Goal: Task Accomplishment & Management: Manage account settings

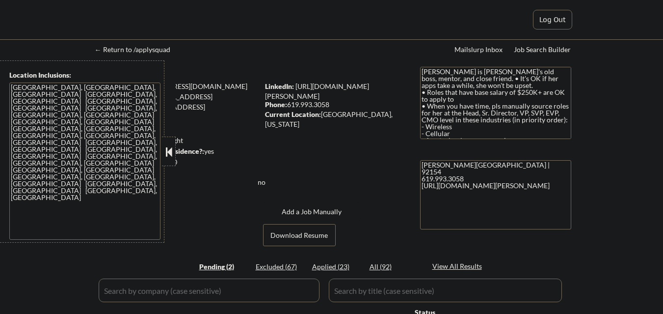
select select ""pending""
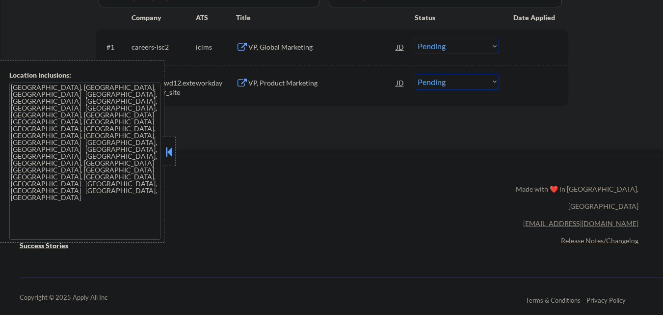
click at [173, 146] on button at bounding box center [168, 151] width 11 height 15
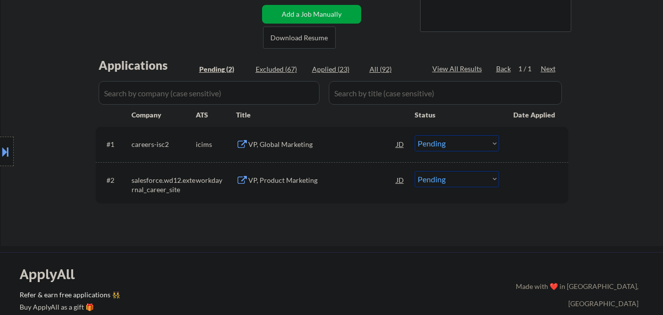
scroll to position [196, 0]
click at [302, 147] on div "VP, Global Marketing" at bounding box center [322, 145] width 148 height 10
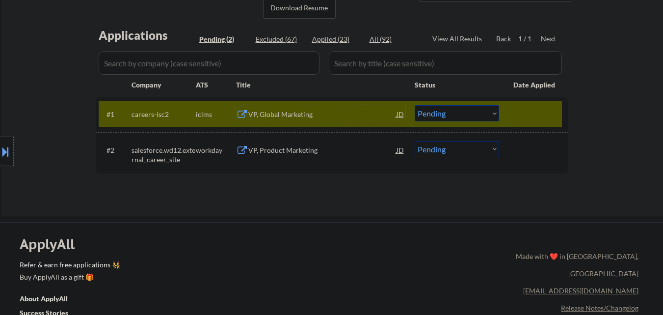
scroll to position [245, 0]
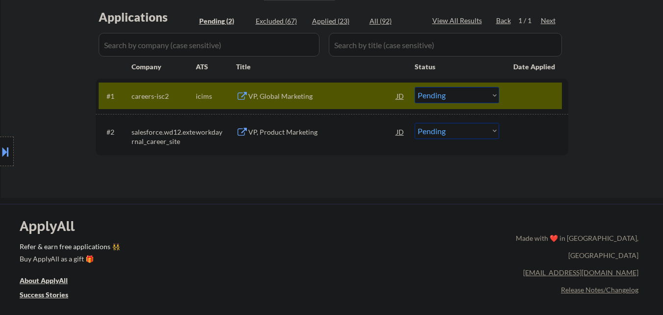
type textarea "[PERSON_NAME] [STREET_ADDRESS] 619.993.3058 [URL][DOMAIN_NAME][PERSON_NAME]"
drag, startPoint x: 451, startPoint y: 96, endPoint x: 450, endPoint y: 102, distance: 5.6
click at [451, 96] on select "Choose an option... Pending Applied Excluded (Questions) Excluded (Expired) Exc…" at bounding box center [457, 95] width 84 height 16
click at [415, 87] on select "Choose an option... Pending Applied Excluded (Questions) Excluded (Expired) Exc…" at bounding box center [457, 95] width 84 height 16
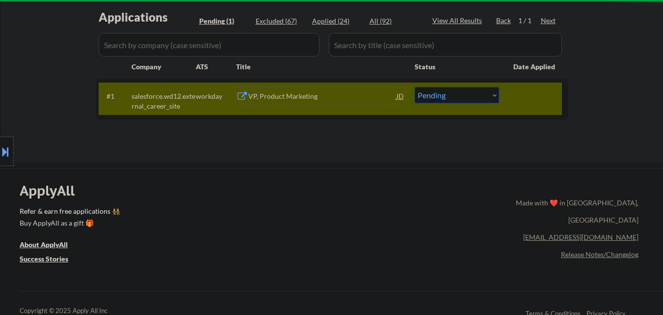
click at [299, 98] on div "VP, Product Marketing" at bounding box center [322, 96] width 148 height 10
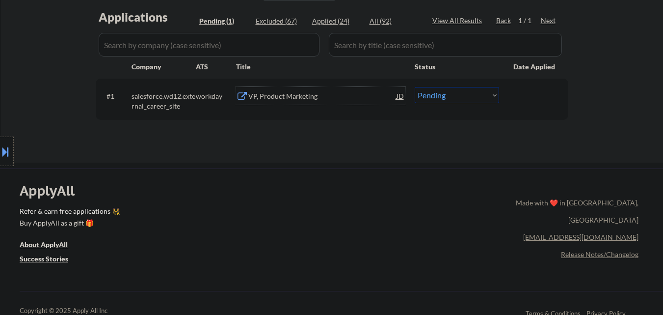
click at [445, 96] on select "Choose an option... Pending Applied Excluded (Questions) Excluded (Expired) Exc…" at bounding box center [457, 95] width 84 height 16
select select ""applied""
click at [415, 87] on select "Choose an option... Pending Applied Excluded (Questions) Excluded (Expired) Exc…" at bounding box center [457, 95] width 84 height 16
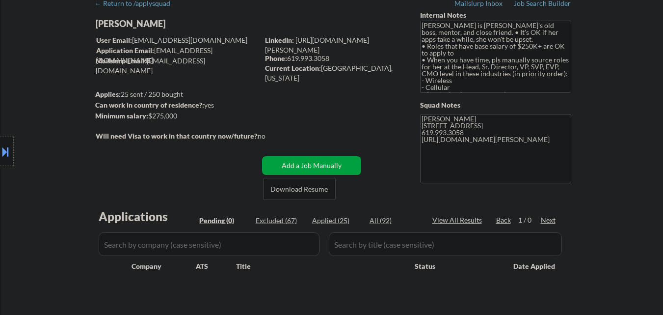
scroll to position [0, 0]
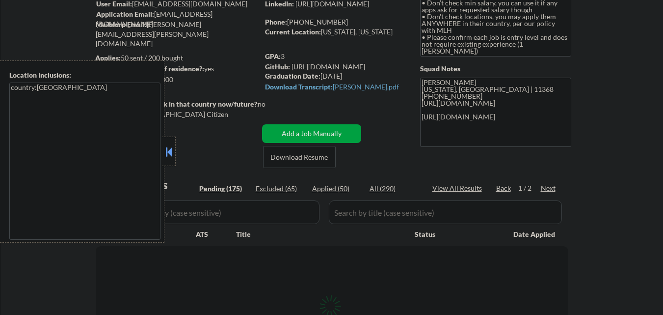
scroll to position [98, 0]
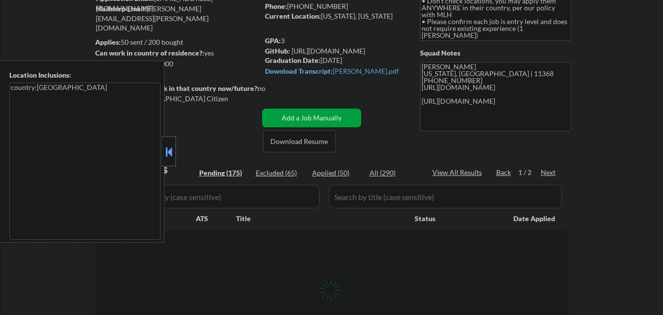
click at [165, 144] on div at bounding box center [169, 150] width 14 height 29
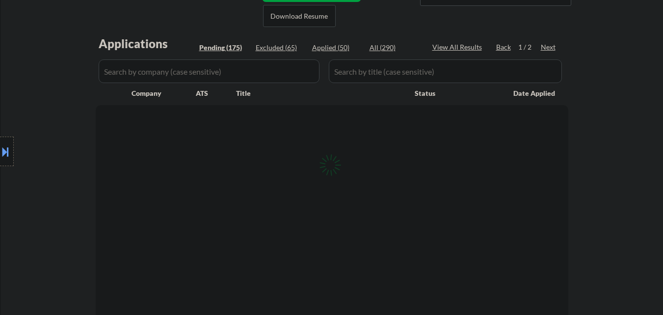
scroll to position [245, 0]
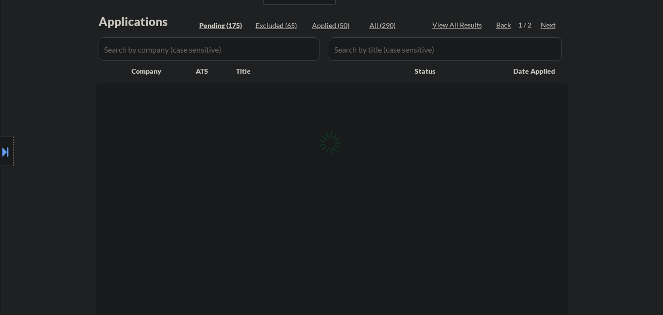
select select ""pending""
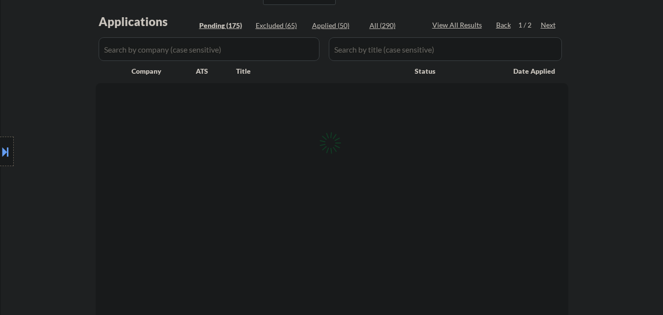
select select ""pending""
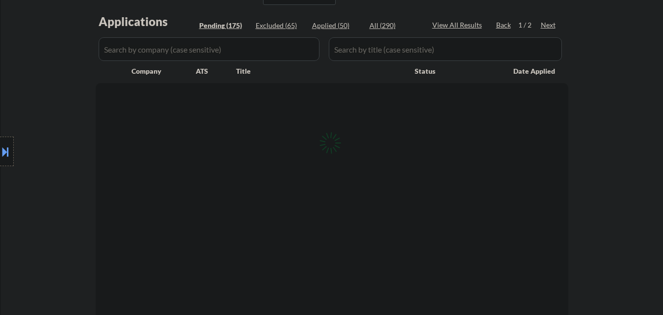
select select ""pending""
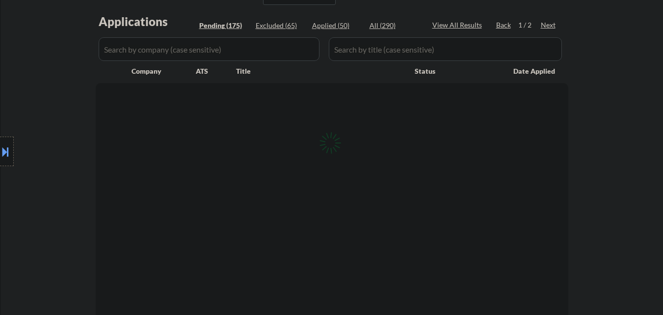
select select ""pending""
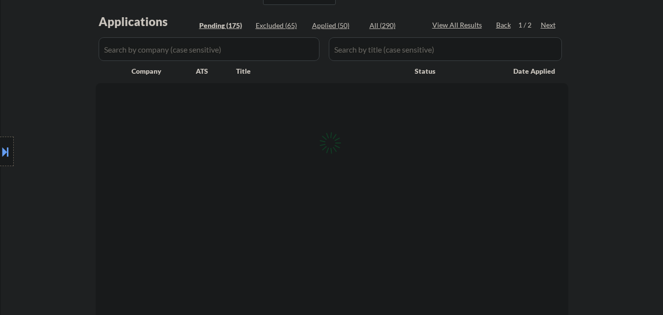
select select ""pending""
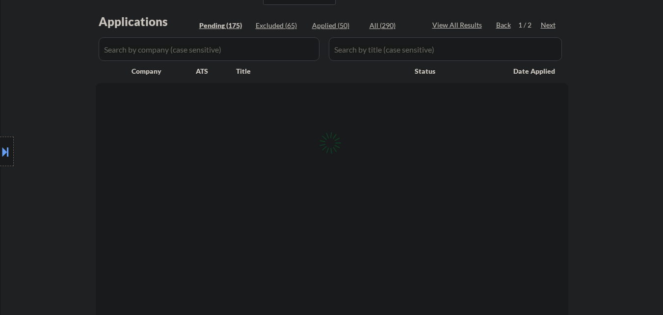
select select ""pending""
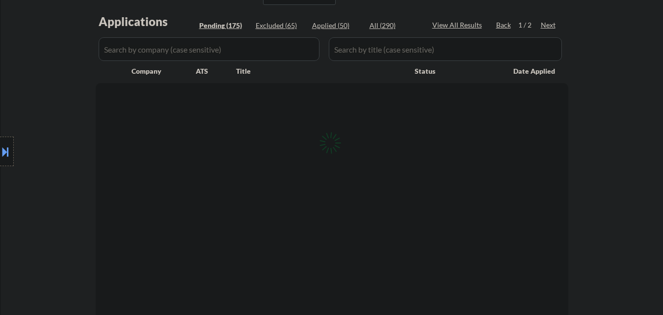
select select ""pending""
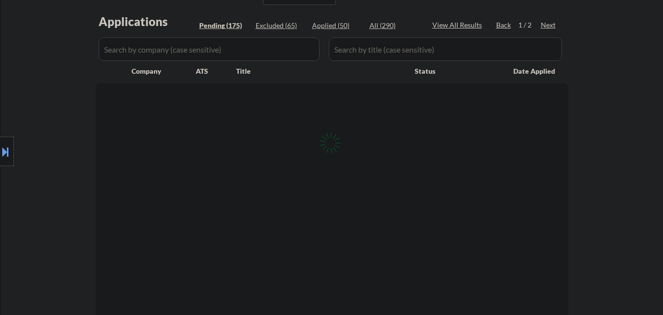
select select ""pending""
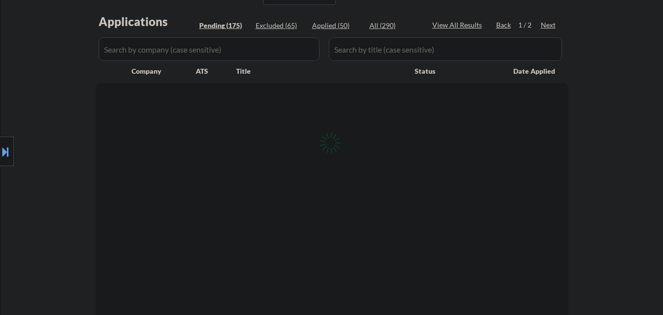
select select ""pending""
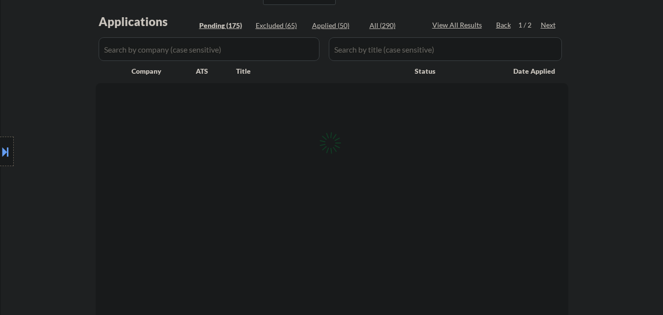
select select ""pending""
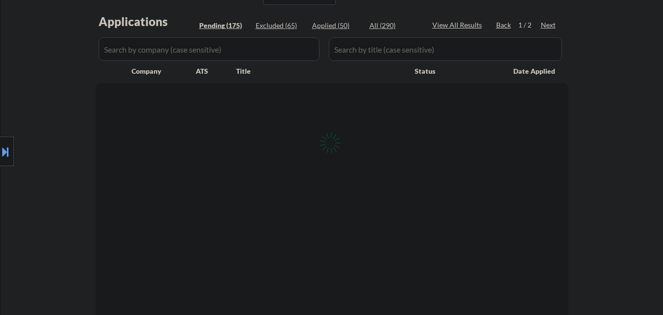
select select ""pending""
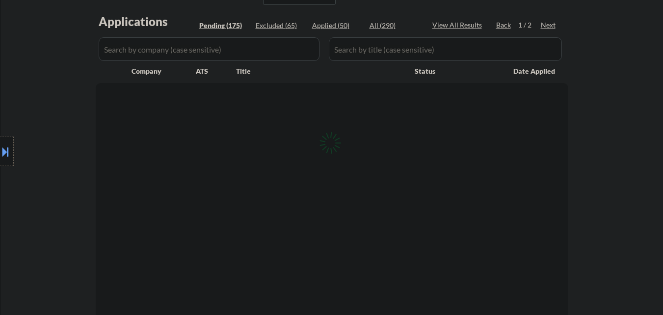
select select ""pending""
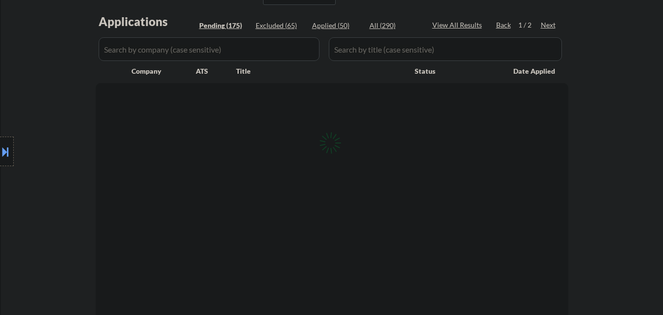
select select ""pending""
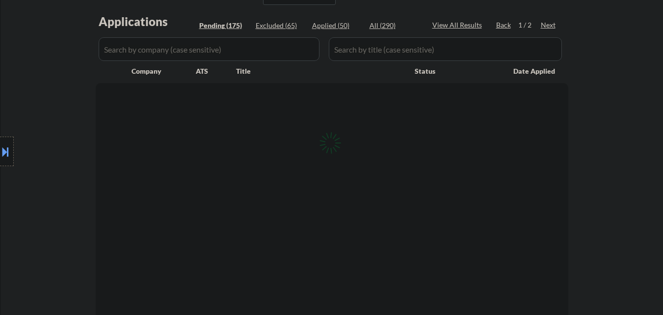
select select ""pending""
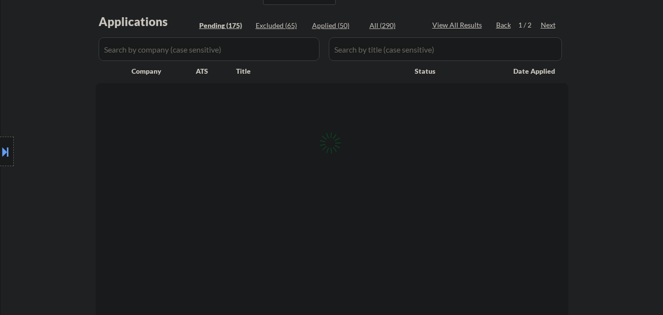
select select ""pending""
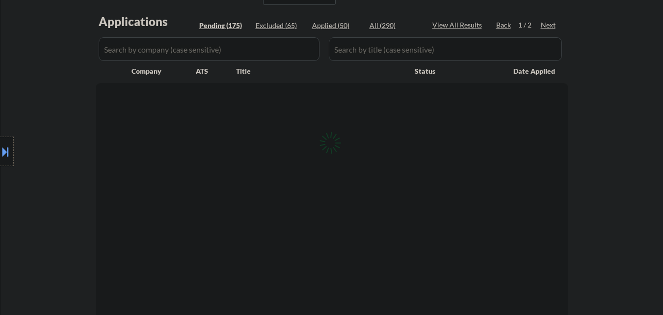
select select ""pending""
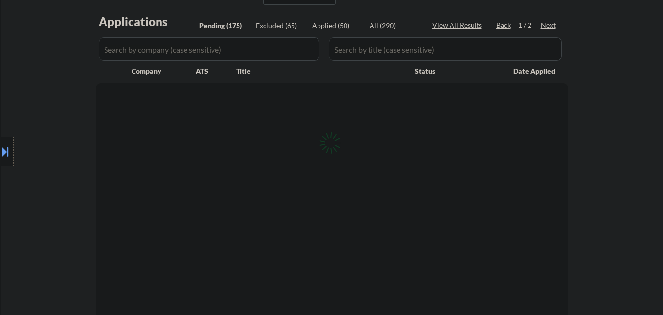
select select ""pending""
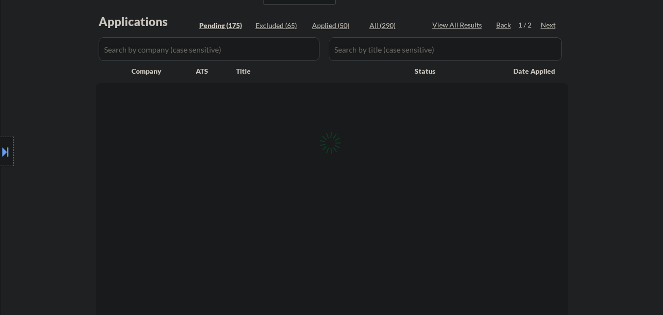
select select ""pending""
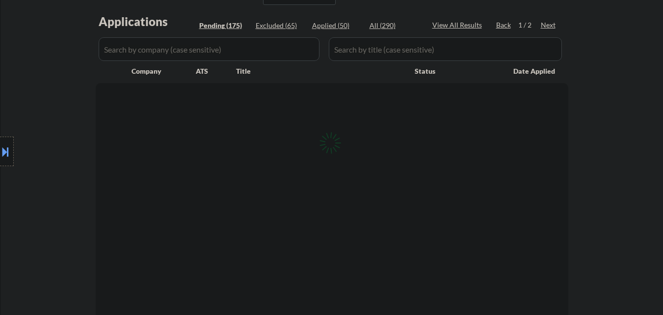
select select ""pending""
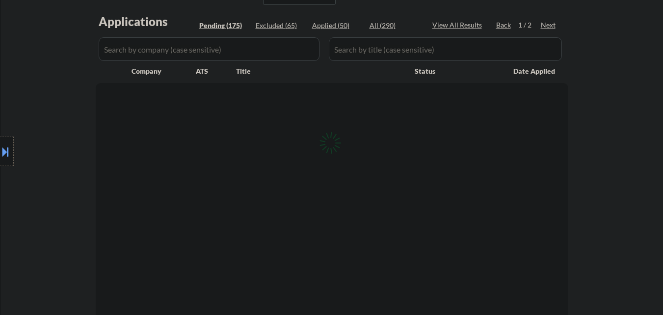
select select ""pending""
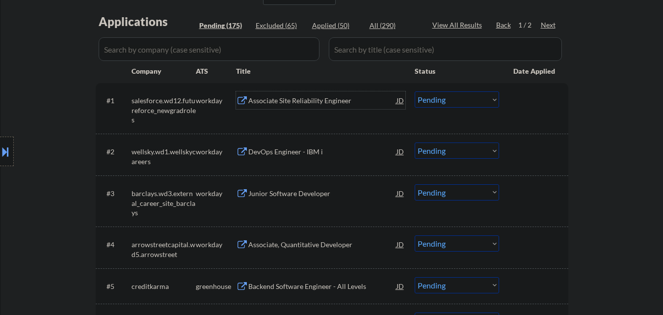
click at [318, 105] on div "Associate Site Reliability Engineer" at bounding box center [322, 101] width 148 height 10
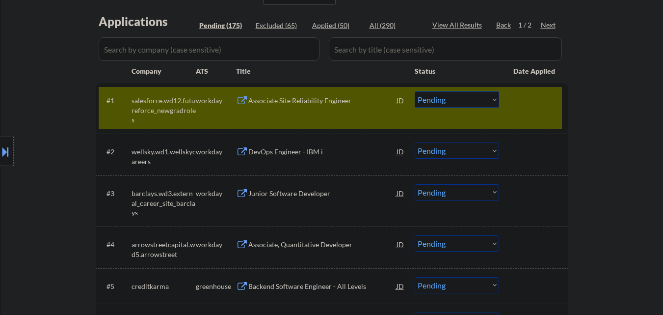
click at [26, 220] on div "Location Inclusions: country:US" at bounding box center [88, 151] width 176 height 182
click at [473, 102] on select "Choose an option... Pending Applied Excluded (Questions) Excluded (Expired) Exc…" at bounding box center [457, 99] width 84 height 16
click at [415, 91] on select "Choose an option... Pending Applied Excluded (Questions) Excluded (Expired) Exc…" at bounding box center [457, 99] width 84 height 16
click at [529, 100] on div at bounding box center [534, 100] width 43 height 18
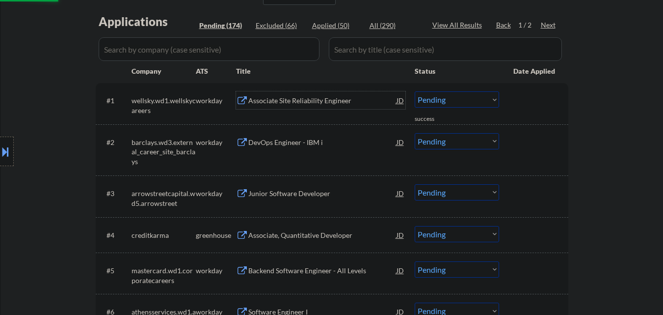
click at [318, 100] on div "Associate Site Reliability Engineer" at bounding box center [322, 101] width 148 height 10
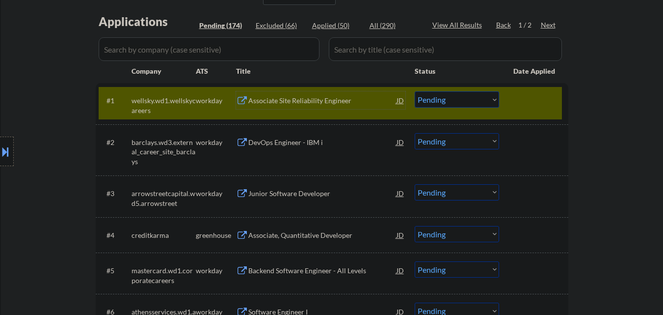
click at [454, 99] on select "Choose an option... Pending Applied Excluded (Questions) Excluded (Expired) Exc…" at bounding box center [457, 99] width 84 height 16
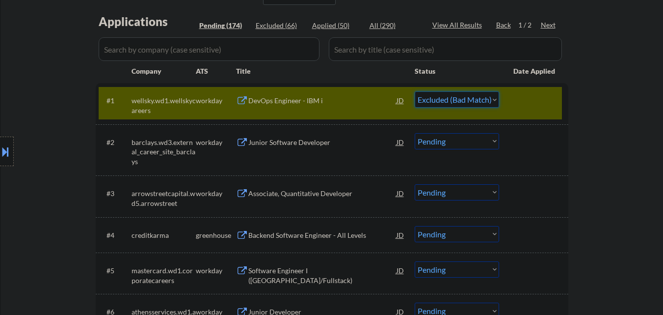
click at [415, 91] on select "Choose an option... Pending Applied Excluded (Questions) Excluded (Expired) Exc…" at bounding box center [457, 99] width 84 height 16
click at [535, 100] on div at bounding box center [534, 100] width 43 height 18
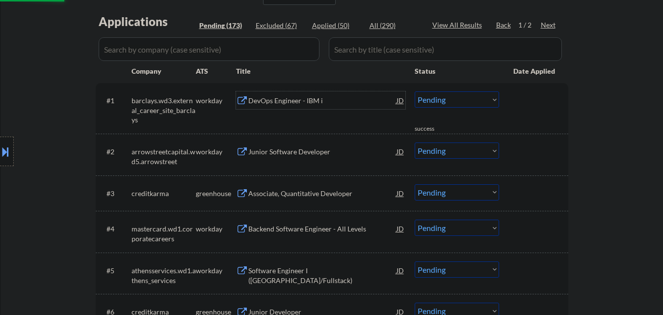
click at [309, 100] on div "DevOps Engineer - IBM i" at bounding box center [322, 101] width 148 height 10
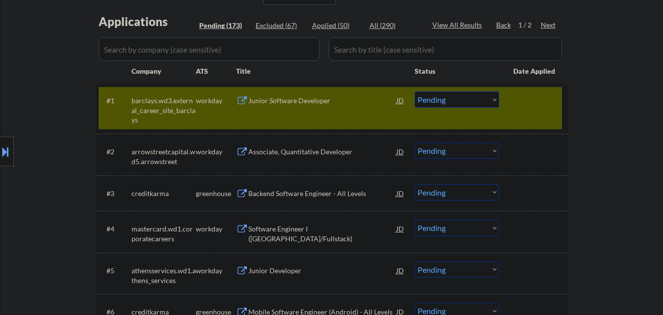
click at [475, 97] on select "Choose an option... Pending Applied Excluded (Questions) Excluded (Expired) Exc…" at bounding box center [457, 99] width 84 height 16
click at [415, 91] on select "Choose an option... Pending Applied Excluded (Questions) Excluded (Expired) Exc…" at bounding box center [457, 99] width 84 height 16
click at [530, 104] on div at bounding box center [534, 100] width 43 height 18
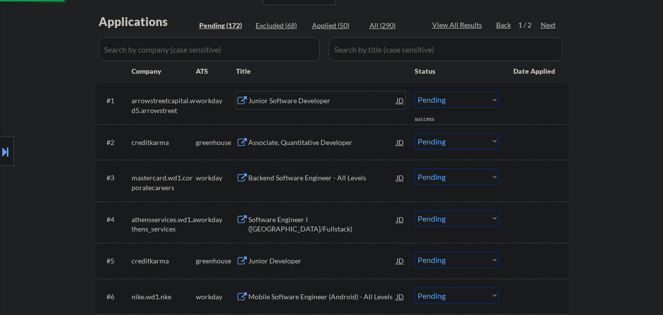
click at [316, 102] on div "Junior Software Developer" at bounding box center [322, 101] width 148 height 10
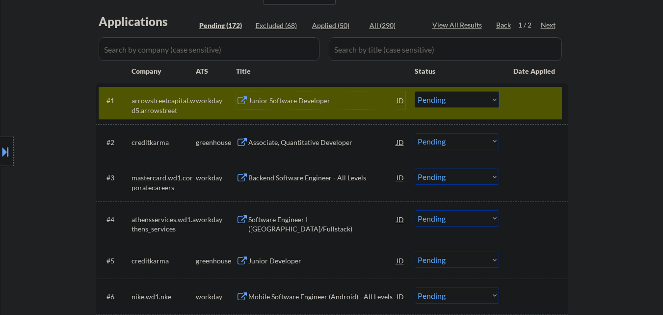
drag, startPoint x: 458, startPoint y: 99, endPoint x: 463, endPoint y: 107, distance: 9.3
click at [458, 99] on select "Choose an option... Pending Applied Excluded (Questions) Excluded (Expired) Exc…" at bounding box center [457, 99] width 84 height 16
click at [415, 91] on select "Choose an option... Pending Applied Excluded (Questions) Excluded (Expired) Exc…" at bounding box center [457, 99] width 84 height 16
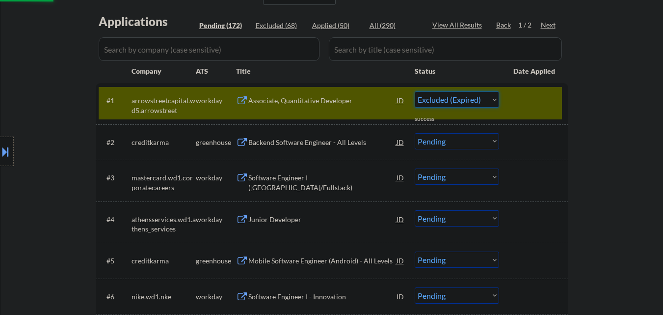
select select ""pending""
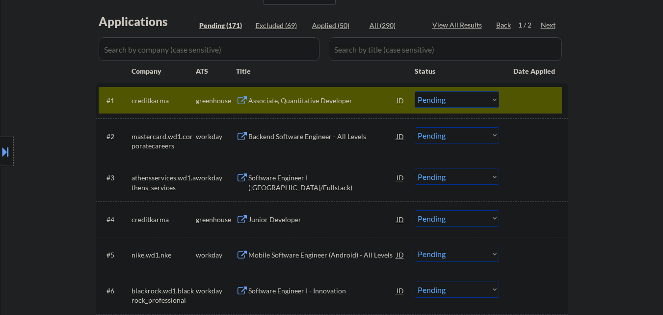
drag, startPoint x: 322, startPoint y: 97, endPoint x: 337, endPoint y: 97, distance: 15.2
click at [323, 97] on div "Associate, Quantitative Developer" at bounding box center [322, 101] width 148 height 10
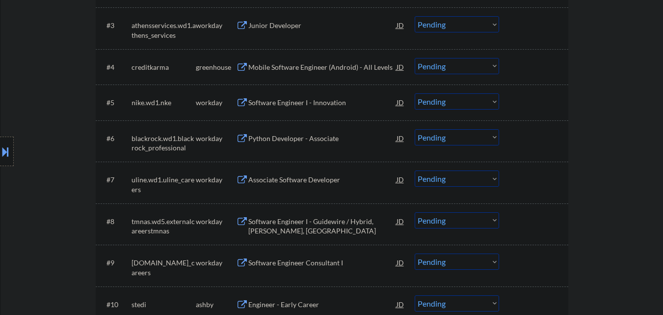
scroll to position [344, 0]
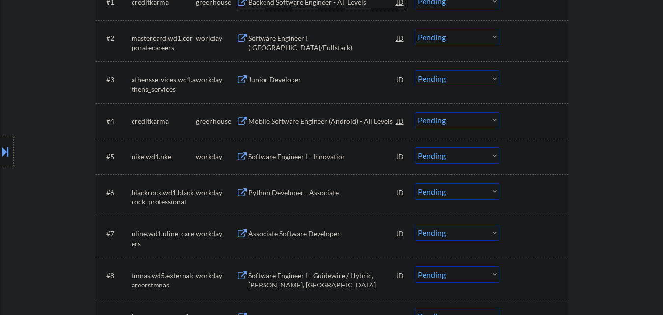
click at [318, 43] on div "Software Engineer I (Java/Fullstack)" at bounding box center [322, 38] width 148 height 18
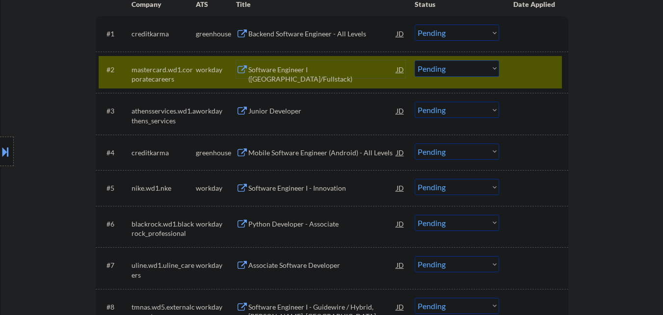
scroll to position [294, 0]
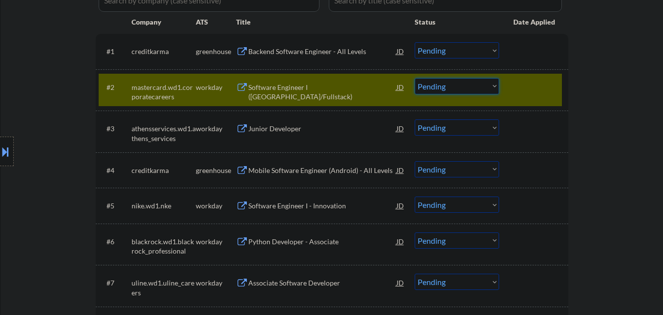
click at [484, 82] on select "Choose an option... Pending Applied Excluded (Questions) Excluded (Expired) Exc…" at bounding box center [457, 86] width 84 height 16
click at [415, 78] on select "Choose an option... Pending Applied Excluded (Questions) Excluded (Expired) Exc…" at bounding box center [457, 86] width 84 height 16
drag, startPoint x: 522, startPoint y: 84, endPoint x: 481, endPoint y: 95, distance: 41.7
click at [521, 84] on div at bounding box center [534, 87] width 43 height 18
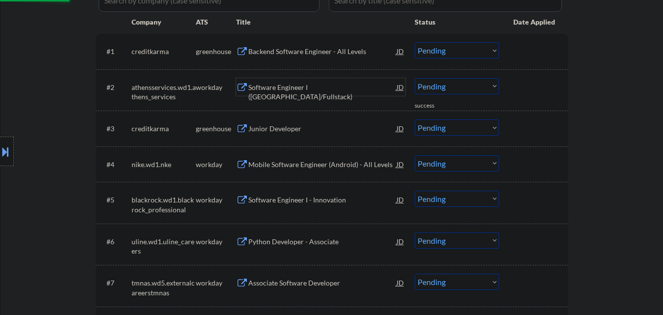
click at [308, 91] on div "Software Engineer I (Java/Fullstack)" at bounding box center [322, 91] width 148 height 19
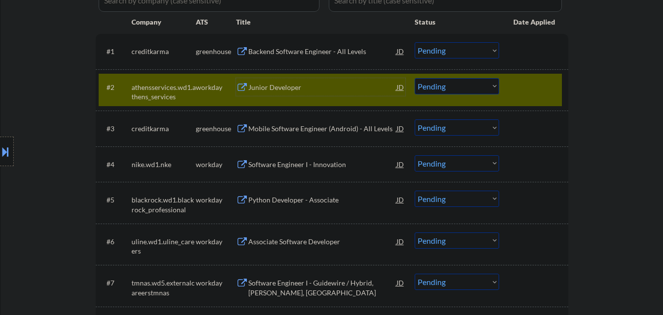
drag, startPoint x: 461, startPoint y: 84, endPoint x: 459, endPoint y: 93, distance: 9.6
click at [461, 84] on select "Choose an option... Pending Applied Excluded (Questions) Excluded (Expired) Exc…" at bounding box center [457, 86] width 84 height 16
click at [415, 78] on select "Choose an option... Pending Applied Excluded (Questions) Excluded (Expired) Exc…" at bounding box center [457, 86] width 84 height 16
drag, startPoint x: 532, startPoint y: 83, endPoint x: 539, endPoint y: 86, distance: 7.0
click at [534, 83] on div at bounding box center [534, 87] width 43 height 18
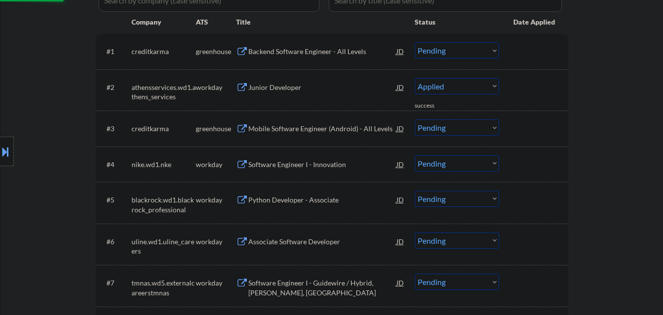
select select ""pending""
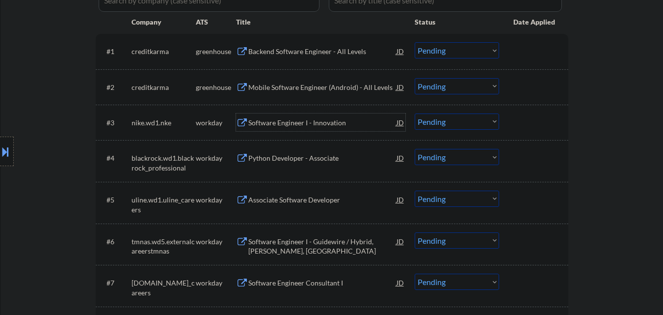
click at [331, 119] on div "Software Engineer I - Innovation" at bounding box center [322, 123] width 148 height 10
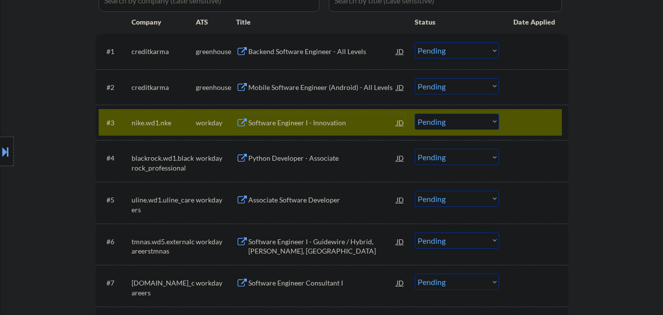
drag, startPoint x: 472, startPoint y: 121, endPoint x: 475, endPoint y: 129, distance: 8.2
click at [472, 121] on select "Choose an option... Pending Applied Excluded (Questions) Excluded (Expired) Exc…" at bounding box center [457, 121] width 84 height 16
click at [415, 113] on select "Choose an option... Pending Applied Excluded (Questions) Excluded (Expired) Exc…" at bounding box center [457, 121] width 84 height 16
click at [530, 121] on div at bounding box center [534, 122] width 43 height 18
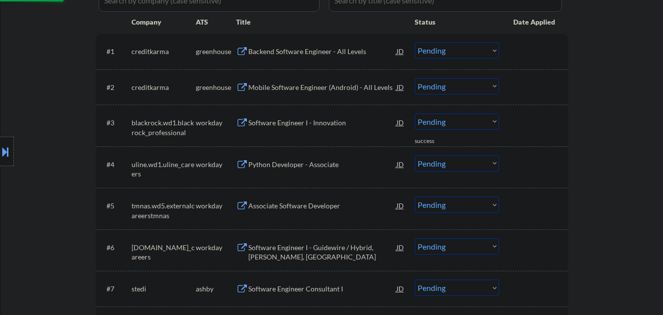
click at [325, 120] on div "Software Engineer I - Innovation" at bounding box center [322, 123] width 148 height 10
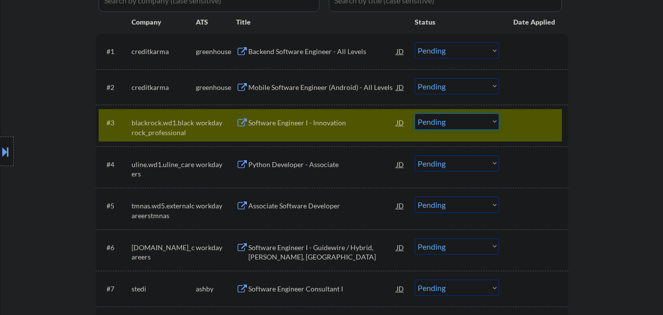
click at [471, 120] on select "Choose an option... Pending Applied Excluded (Questions) Excluded (Expired) Exc…" at bounding box center [457, 121] width 84 height 16
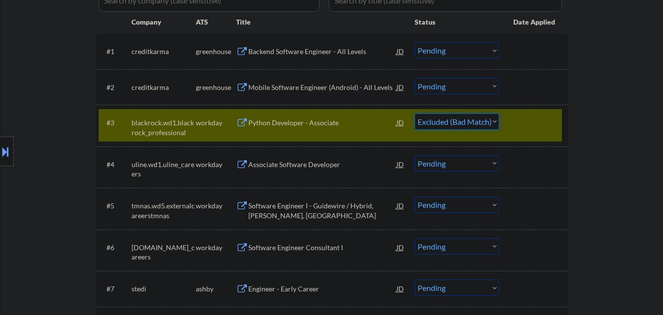
click at [415, 113] on select "Choose an option... Pending Applied Excluded (Questions) Excluded (Expired) Exc…" at bounding box center [457, 121] width 84 height 16
click at [530, 118] on div at bounding box center [534, 122] width 43 height 18
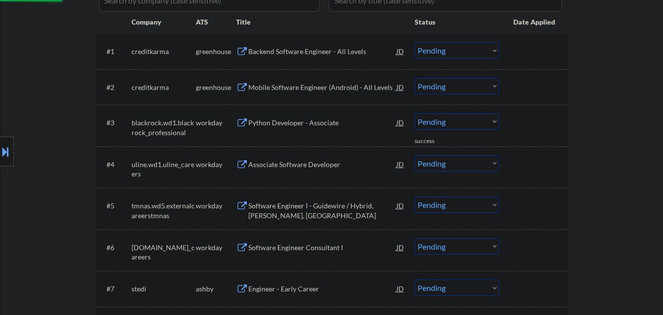
click at [541, 125] on div at bounding box center [534, 122] width 43 height 18
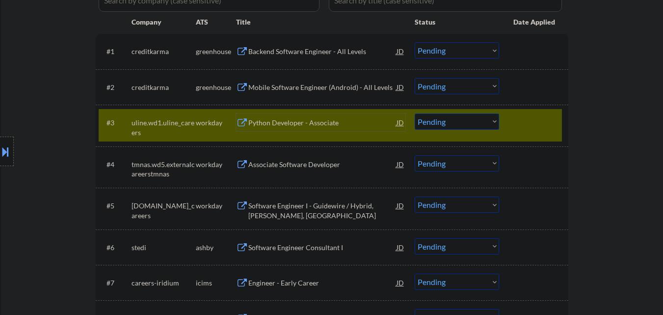
click at [311, 122] on div "Python Developer - Associate" at bounding box center [322, 123] width 148 height 10
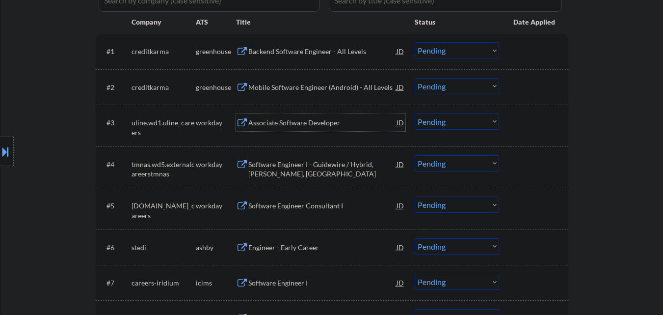
click at [476, 121] on select "Choose an option... Pending Applied Excluded (Questions) Excluded (Expired) Exc…" at bounding box center [457, 121] width 84 height 16
click at [415, 113] on select "Choose an option... Pending Applied Excluded (Questions) Excluded (Expired) Exc…" at bounding box center [457, 121] width 84 height 16
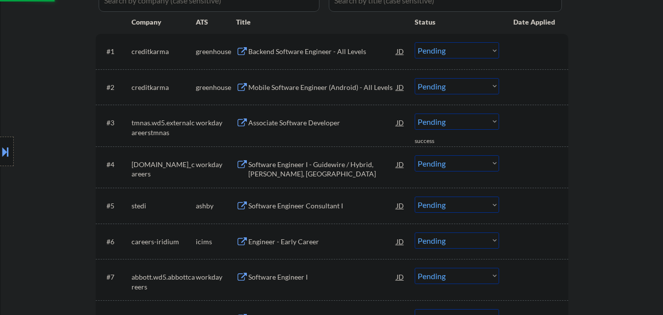
click at [325, 122] on div "Associate Software Developer" at bounding box center [322, 123] width 148 height 10
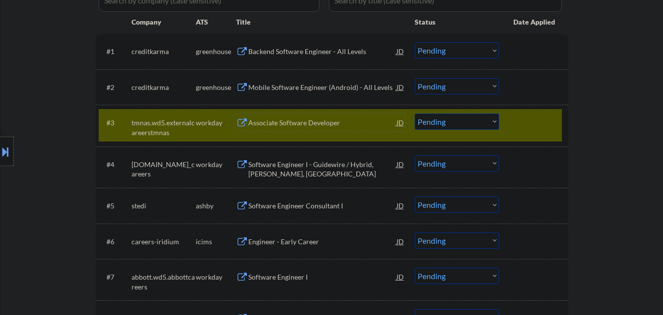
click at [304, 118] on div "Associate Software Developer" at bounding box center [322, 123] width 148 height 10
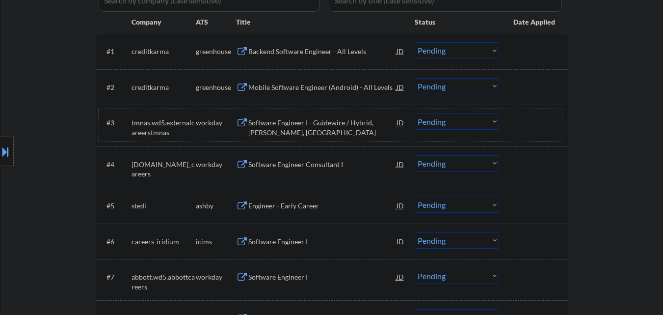
click at [534, 128] on div at bounding box center [534, 122] width 43 height 18
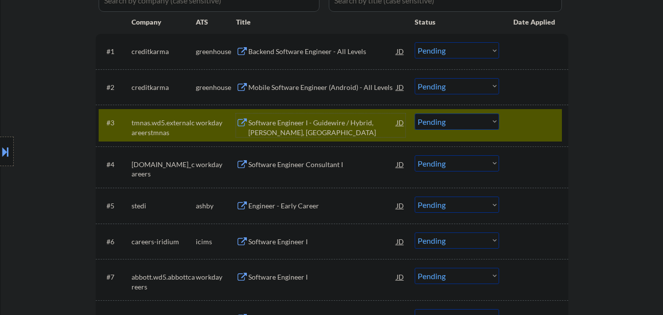
click at [301, 114] on div "Software Engineer I - Guidewire / Hybrid, Bala Cynwyd, PA" at bounding box center [322, 125] width 148 height 24
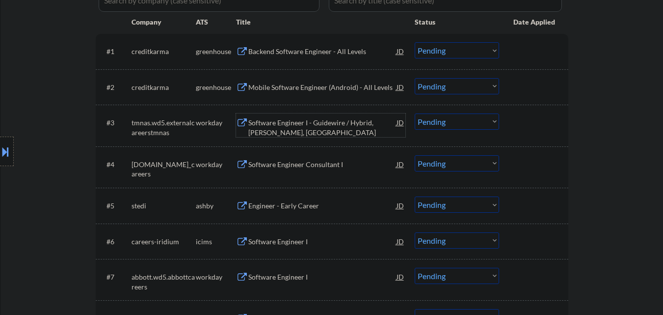
click at [462, 125] on select "Choose an option... Pending Applied Excluded (Questions) Excluded (Expired) Exc…" at bounding box center [457, 121] width 84 height 16
click at [415, 113] on select "Choose an option... Pending Applied Excluded (Questions) Excluded (Expired) Exc…" at bounding box center [457, 121] width 84 height 16
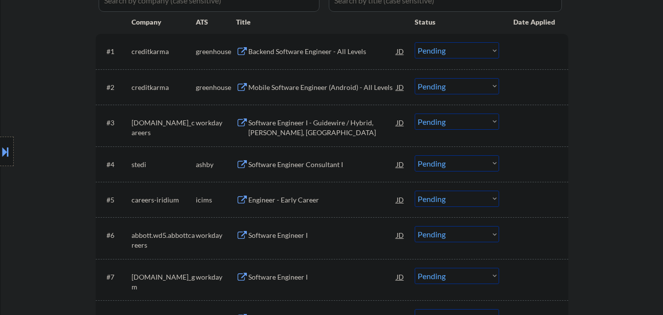
click at [302, 125] on div "Software Engineer I - Guidewire / Hybrid, Bala Cynwyd, PA" at bounding box center [322, 127] width 148 height 19
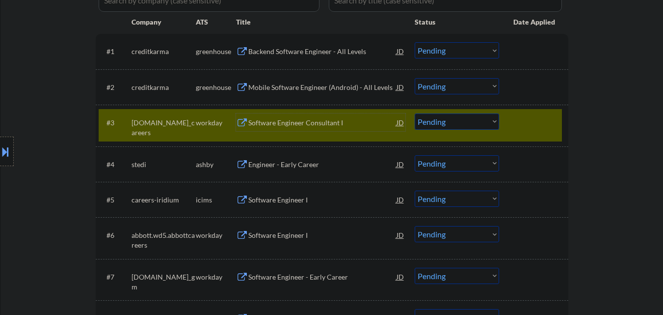
drag, startPoint x: 465, startPoint y: 122, endPoint x: 466, endPoint y: 129, distance: 6.5
click at [465, 122] on select "Choose an option... Pending Applied Excluded (Questions) Excluded (Expired) Exc…" at bounding box center [457, 121] width 84 height 16
click at [415, 113] on select "Choose an option... Pending Applied Excluded (Questions) Excluded (Expired) Exc…" at bounding box center [457, 121] width 84 height 16
click at [526, 127] on div at bounding box center [534, 122] width 43 height 18
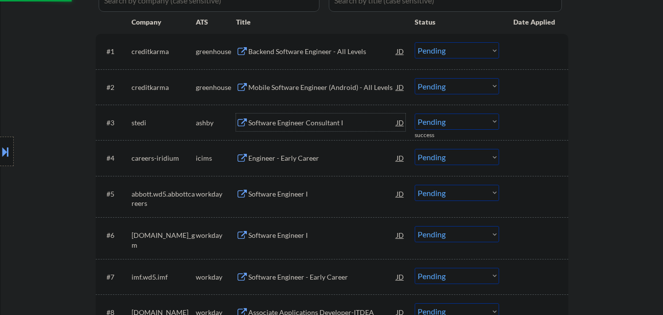
click at [322, 120] on div "Software Engineer Consultant I" at bounding box center [322, 123] width 148 height 10
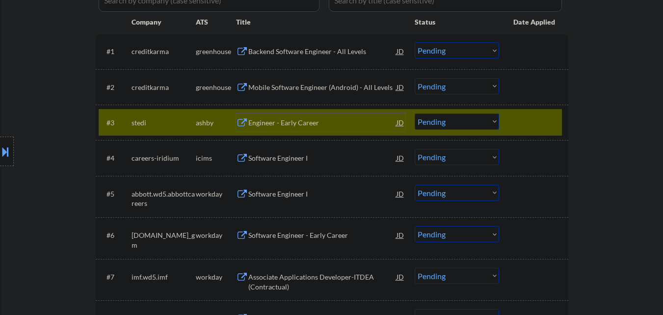
drag, startPoint x: 434, startPoint y: 120, endPoint x: 433, endPoint y: 129, distance: 8.9
click at [434, 120] on select "Choose an option... Pending Applied Excluded (Questions) Excluded (Expired) Exc…" at bounding box center [457, 121] width 84 height 16
click at [415, 113] on select "Choose an option... Pending Applied Excluded (Questions) Excluded (Expired) Exc…" at bounding box center [457, 121] width 84 height 16
drag, startPoint x: 540, startPoint y: 119, endPoint x: 480, endPoint y: 17, distance: 118.3
click at [540, 117] on div at bounding box center [534, 122] width 43 height 18
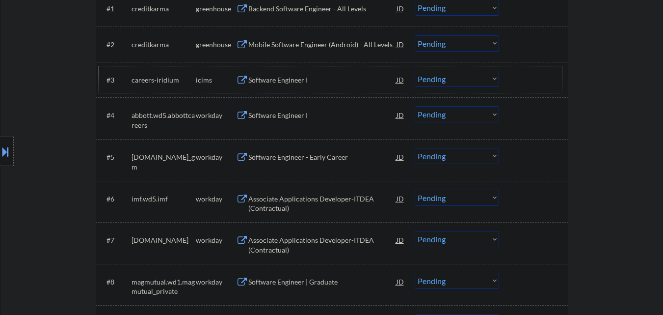
scroll to position [344, 0]
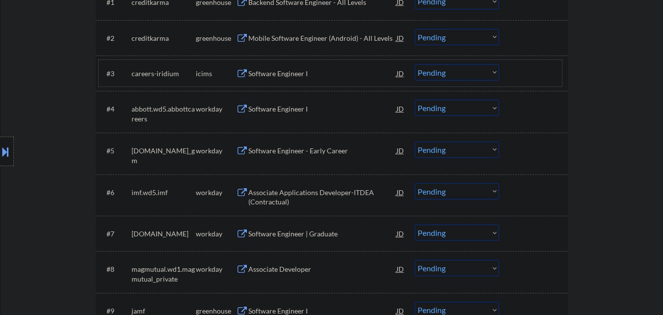
click at [299, 76] on div "Software Engineer I" at bounding box center [322, 74] width 148 height 10
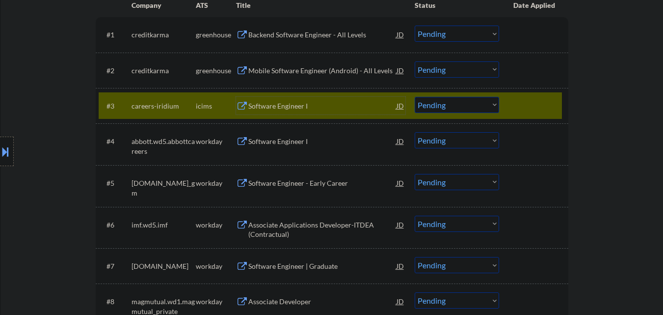
scroll to position [294, 0]
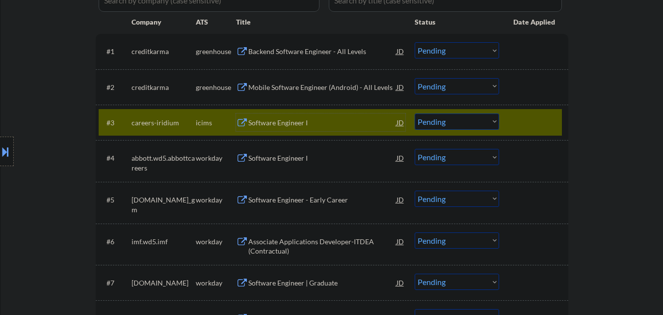
drag, startPoint x: 475, startPoint y: 117, endPoint x: 475, endPoint y: 129, distance: 11.3
click at [475, 117] on select "Choose an option... Pending Applied Excluded (Questions) Excluded (Expired) Exc…" at bounding box center [457, 121] width 84 height 16
click at [415, 113] on select "Choose an option... Pending Applied Excluded (Questions) Excluded (Expired) Exc…" at bounding box center [457, 121] width 84 height 16
drag, startPoint x: 542, startPoint y: 118, endPoint x: 510, endPoint y: 129, distance: 33.5
click at [539, 119] on div at bounding box center [534, 122] width 43 height 18
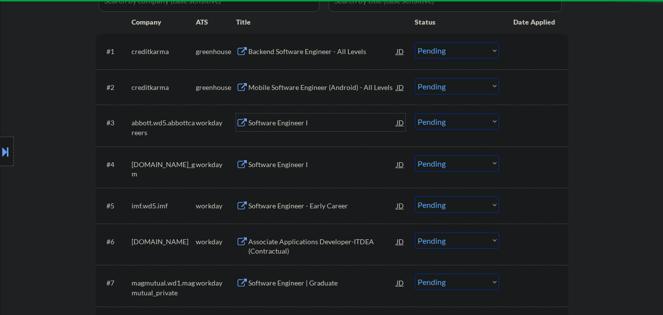
click at [294, 123] on div "Software Engineer I" at bounding box center [322, 123] width 148 height 10
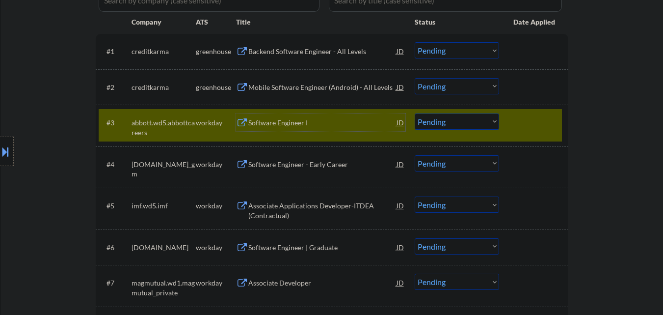
click at [438, 123] on select "Choose an option... Pending Applied Excluded (Questions) Excluded (Expired) Exc…" at bounding box center [457, 121] width 84 height 16
click at [415, 113] on select "Choose an option... Pending Applied Excluded (Questions) Excluded (Expired) Exc…" at bounding box center [457, 121] width 84 height 16
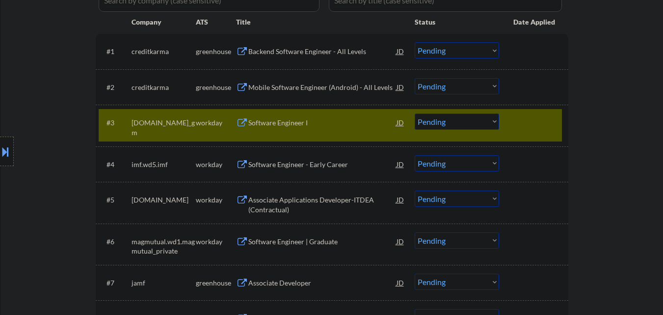
click at [515, 128] on div at bounding box center [534, 122] width 43 height 18
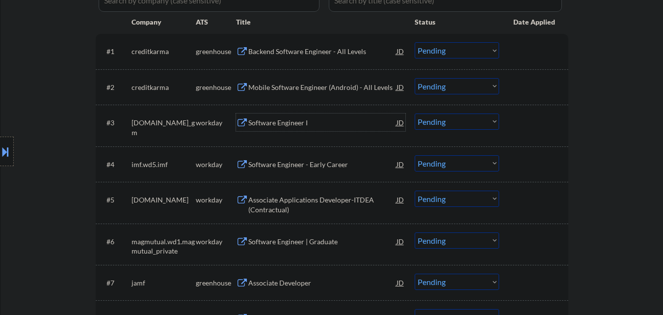
click at [321, 129] on div "Software Engineer I" at bounding box center [322, 122] width 148 height 18
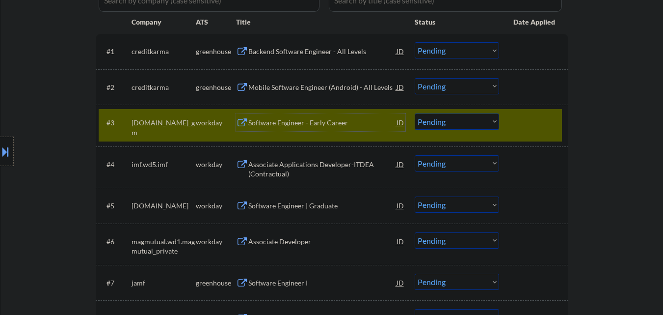
drag, startPoint x: 453, startPoint y: 124, endPoint x: 454, endPoint y: 129, distance: 5.1
click at [453, 124] on select "Choose an option... Pending Applied Excluded (Questions) Excluded (Expired) Exc…" at bounding box center [457, 121] width 84 height 16
click at [415, 113] on select "Choose an option... Pending Applied Excluded (Questions) Excluded (Expired) Exc…" at bounding box center [457, 121] width 84 height 16
drag, startPoint x: 524, startPoint y: 132, endPoint x: 503, endPoint y: 145, distance: 24.2
click at [521, 136] on div "#3 generalmotors.wd5.careers_gm workday Software Engineer - Early Career JD Cho…" at bounding box center [330, 125] width 463 height 32
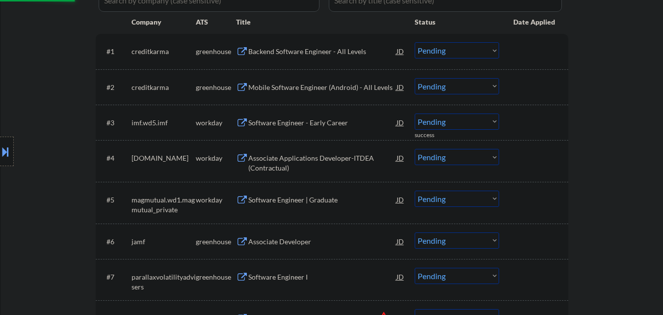
click at [319, 125] on div "Software Engineer - Early Career" at bounding box center [322, 123] width 148 height 10
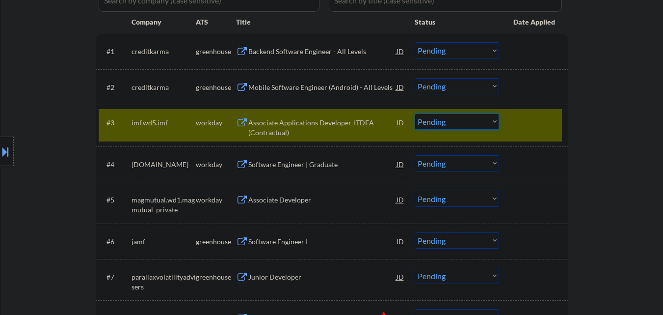
click at [453, 124] on select "Choose an option... Pending Applied Excluded (Questions) Excluded (Expired) Exc…" at bounding box center [457, 121] width 84 height 16
click at [415, 113] on select "Choose an option... Pending Applied Excluded (Questions) Excluded (Expired) Exc…" at bounding box center [457, 121] width 84 height 16
click at [533, 132] on div "#3 imf.wd5.imf workday Associate Applications Developer-ITDEA (Contractual) JD …" at bounding box center [330, 125] width 463 height 32
click at [539, 121] on div at bounding box center [534, 122] width 43 height 18
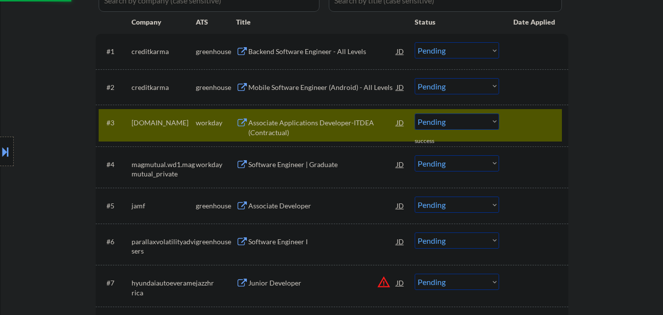
click at [553, 116] on div at bounding box center [534, 122] width 43 height 18
click at [314, 120] on div "Associate Applications Developer-ITDEA (Contractual)" at bounding box center [322, 127] width 148 height 19
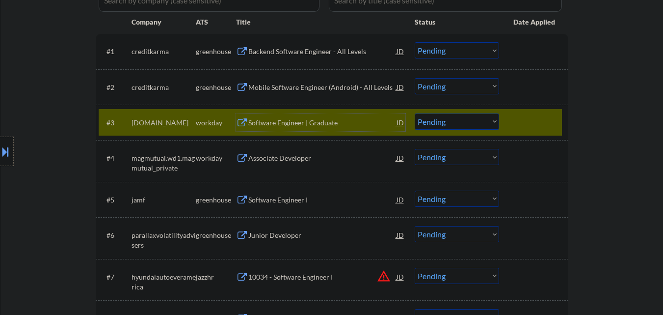
click at [478, 119] on select "Choose an option... Pending Applied Excluded (Questions) Excluded (Expired) Exc…" at bounding box center [457, 121] width 84 height 16
click at [415, 113] on select "Choose an option... Pending Applied Excluded (Questions) Excluded (Expired) Exc…" at bounding box center [457, 121] width 84 height 16
click at [532, 121] on div at bounding box center [534, 122] width 43 height 18
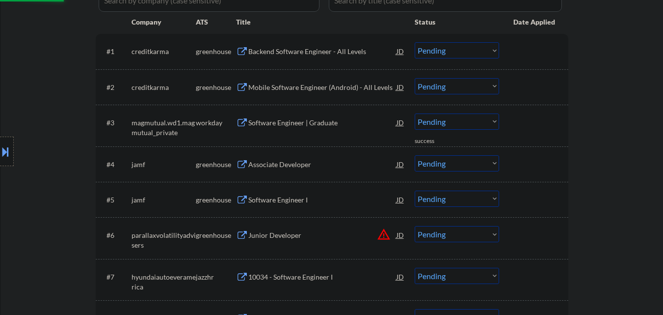
click at [303, 121] on div "Software Engineer | Graduate" at bounding box center [322, 123] width 148 height 10
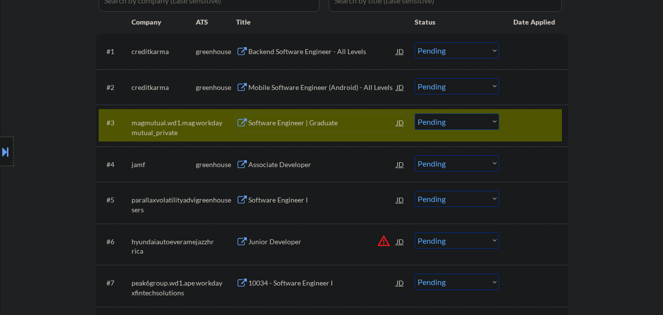
click at [458, 124] on select "Choose an option... Pending Applied Excluded (Questions) Excluded (Expired) Exc…" at bounding box center [457, 121] width 84 height 16
click at [415, 113] on select "Choose an option... Pending Applied Excluded (Questions) Excluded (Expired) Exc…" at bounding box center [457, 121] width 84 height 16
click at [519, 130] on div at bounding box center [534, 122] width 43 height 18
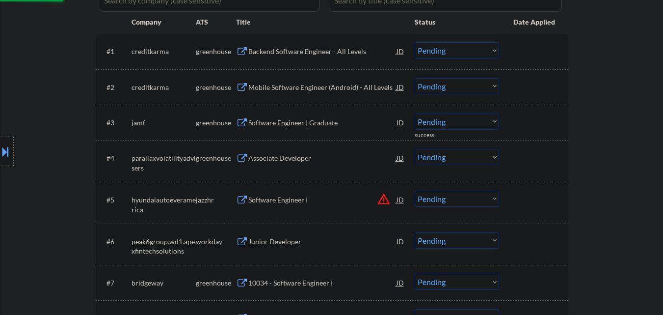
click at [325, 123] on div "Software Engineer | Graduate" at bounding box center [322, 123] width 148 height 10
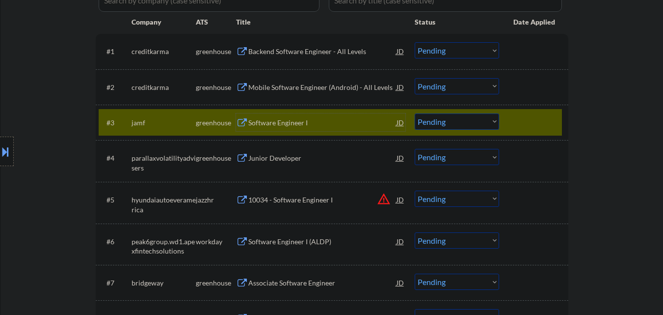
drag, startPoint x: 468, startPoint y: 118, endPoint x: 466, endPoint y: 128, distance: 10.0
click at [467, 120] on select "Choose an option... Pending Applied Excluded (Questions) Excluded (Expired) Exc…" at bounding box center [457, 121] width 84 height 16
click at [415, 113] on select "Choose an option... Pending Applied Excluded (Questions) Excluded (Expired) Exc…" at bounding box center [457, 121] width 84 height 16
click at [521, 125] on div at bounding box center [534, 122] width 43 height 18
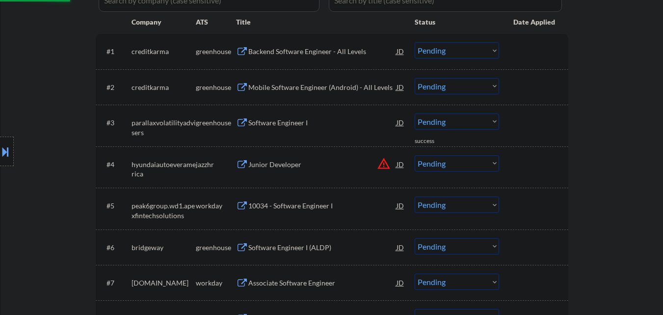
click at [308, 126] on div "Software Engineer I" at bounding box center [322, 123] width 148 height 10
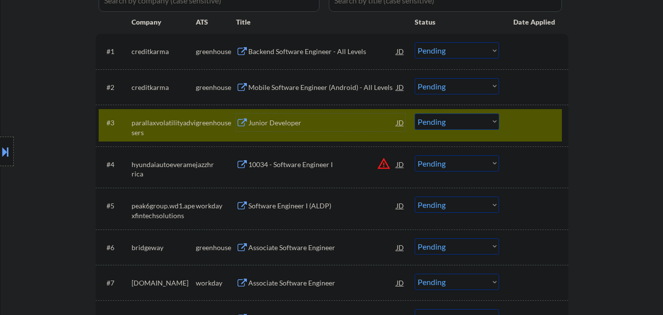
click at [458, 125] on select "Choose an option... Pending Applied Excluded (Questions) Excluded (Expired) Exc…" at bounding box center [457, 121] width 84 height 16
click at [415, 113] on select "Choose an option... Pending Applied Excluded (Questions) Excluded (Expired) Exc…" at bounding box center [457, 121] width 84 height 16
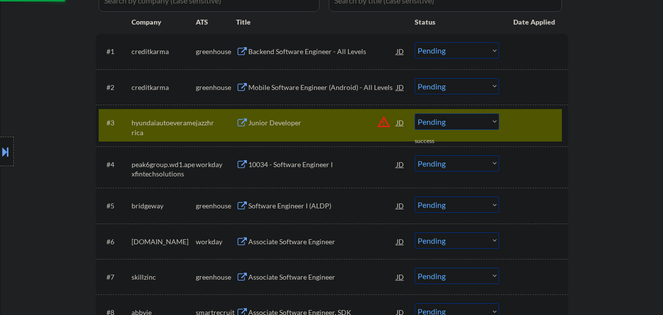
click at [312, 115] on div "Junior Developer" at bounding box center [322, 122] width 148 height 18
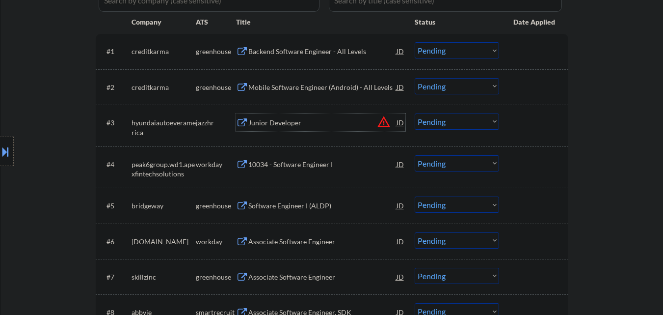
drag, startPoint x: 465, startPoint y: 121, endPoint x: 467, endPoint y: 128, distance: 6.7
click at [465, 121] on select "Choose an option... Pending Applied Excluded (Questions) Excluded (Expired) Exc…" at bounding box center [457, 121] width 84 height 16
click at [415, 113] on select "Choose an option... Pending Applied Excluded (Questions) Excluded (Expired) Exc…" at bounding box center [457, 121] width 84 height 16
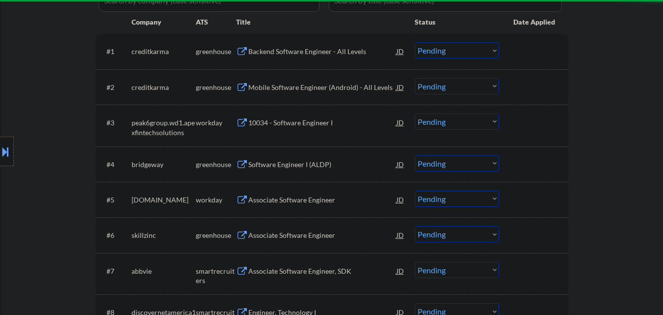
click at [294, 125] on div "10034 - Software Engineer I" at bounding box center [322, 123] width 148 height 10
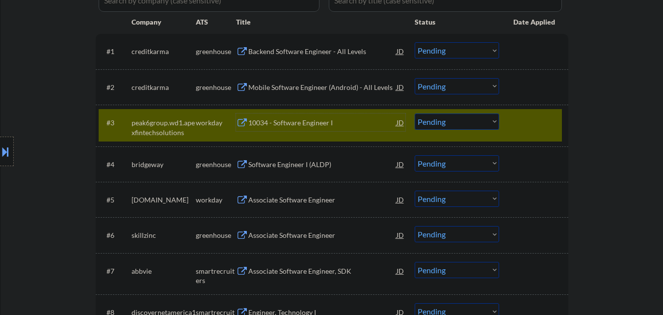
click at [457, 126] on select "Choose an option... Pending Applied Excluded (Questions) Excluded (Expired) Exc…" at bounding box center [457, 121] width 84 height 16
click at [415, 113] on select "Choose an option... Pending Applied Excluded (Questions) Excluded (Expired) Exc…" at bounding box center [457, 121] width 84 height 16
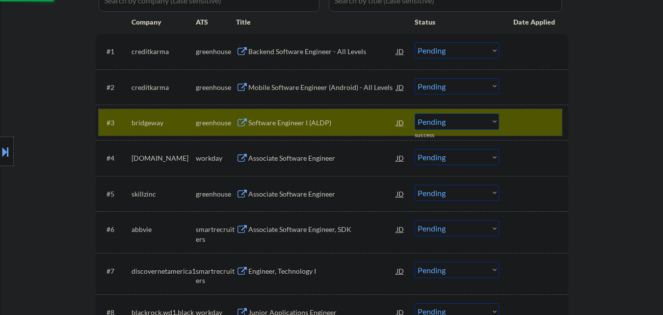
click at [541, 124] on div at bounding box center [534, 122] width 43 height 18
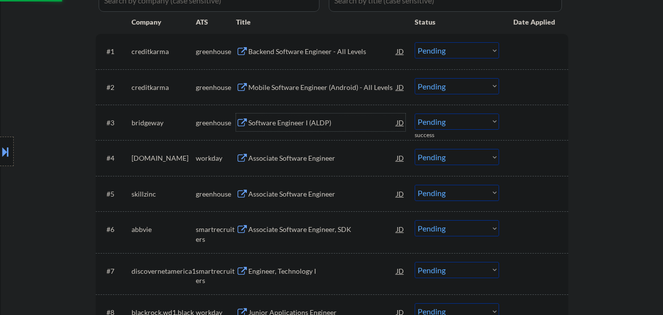
drag, startPoint x: 303, startPoint y: 125, endPoint x: 310, endPoint y: 124, distance: 6.9
click at [304, 124] on div "Software Engineer I (ALDP)" at bounding box center [322, 123] width 148 height 10
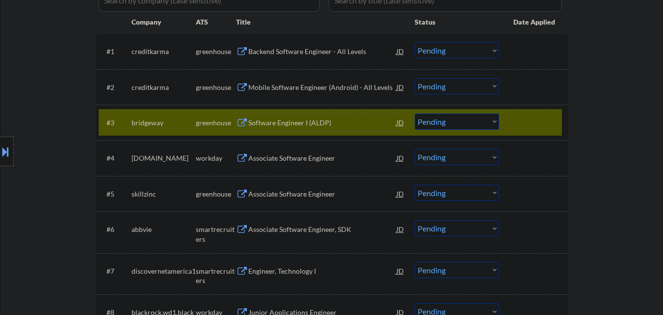
drag, startPoint x: 457, startPoint y: 118, endPoint x: 461, endPoint y: 129, distance: 11.3
click at [457, 118] on select "Choose an option... Pending Applied Excluded (Questions) Excluded (Expired) Exc…" at bounding box center [457, 121] width 84 height 16
click at [415, 113] on select "Choose an option... Pending Applied Excluded (Questions) Excluded (Expired) Exc…" at bounding box center [457, 121] width 84 height 16
click at [534, 125] on div at bounding box center [534, 122] width 43 height 18
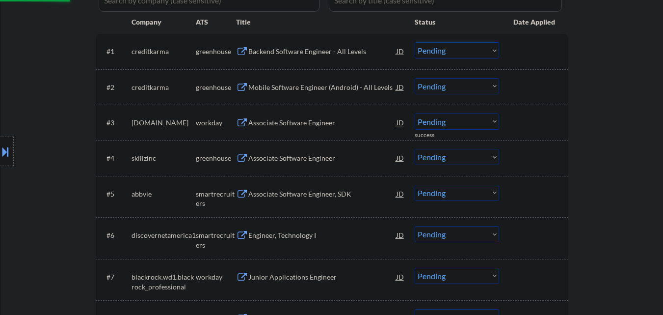
click at [310, 120] on div "Associate Software Engineer" at bounding box center [322, 123] width 148 height 10
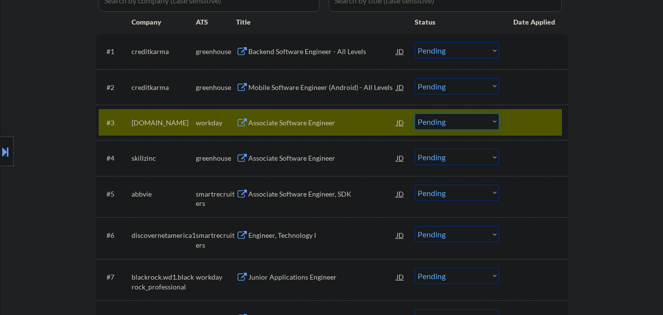
click at [463, 128] on select "Choose an option... Pending Applied Excluded (Questions) Excluded (Expired) Exc…" at bounding box center [457, 121] width 84 height 16
click at [415, 113] on select "Choose an option... Pending Applied Excluded (Questions) Excluded (Expired) Exc…" at bounding box center [457, 121] width 84 height 16
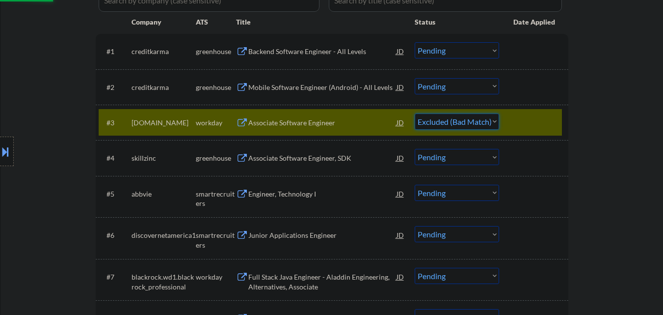
click at [547, 123] on div at bounding box center [534, 122] width 43 height 18
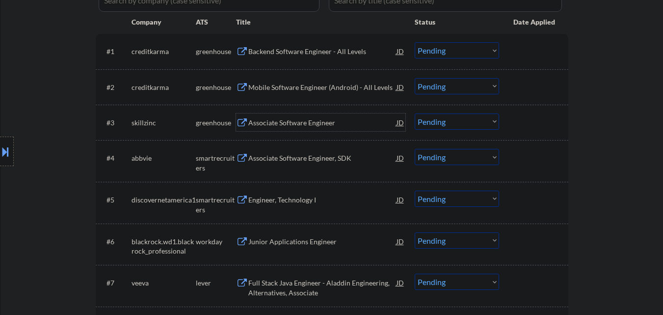
click at [295, 117] on div "Associate Software Engineer" at bounding box center [322, 122] width 148 height 18
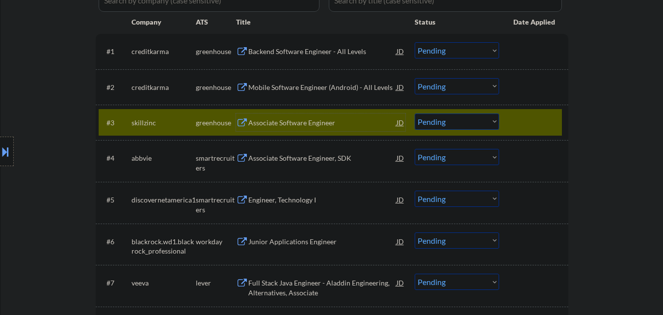
click at [454, 116] on select "Choose an option... Pending Applied Excluded (Questions) Excluded (Expired) Exc…" at bounding box center [457, 121] width 84 height 16
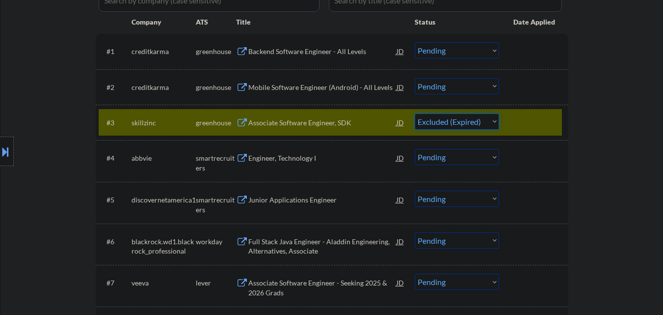
click at [415, 113] on select "Choose an option... Pending Applied Excluded (Questions) Excluded (Expired) Exc…" at bounding box center [457, 121] width 84 height 16
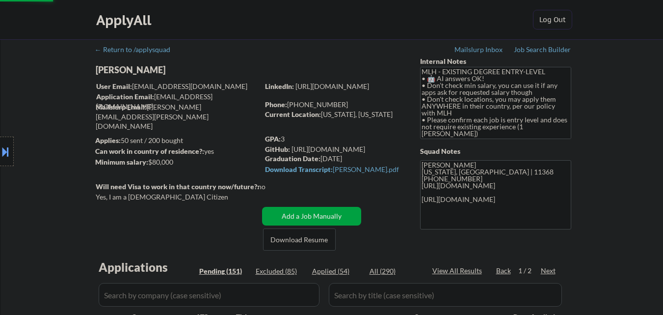
scroll to position [34, 0]
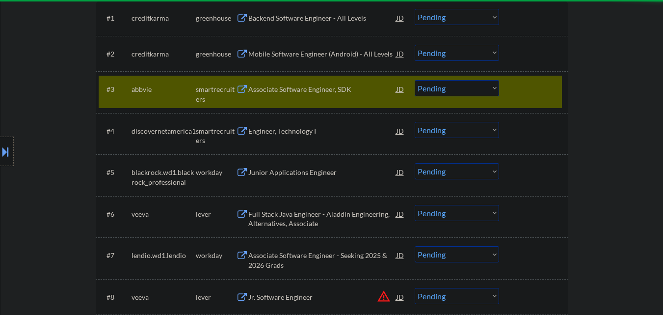
scroll to position [294, 0]
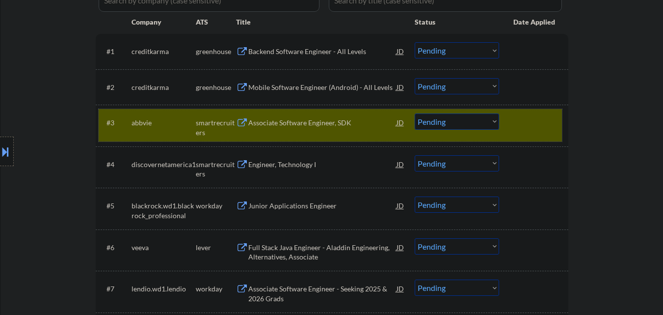
click at [540, 119] on div at bounding box center [534, 122] width 43 height 18
click at [540, 132] on div "#3 abbvie smartrecruiters Associate Software Engineer, SDK JD warning_amber Cho…" at bounding box center [330, 125] width 463 height 32
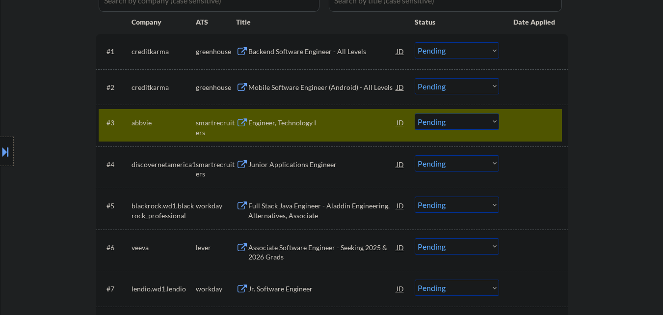
click at [536, 122] on div at bounding box center [534, 122] width 43 height 18
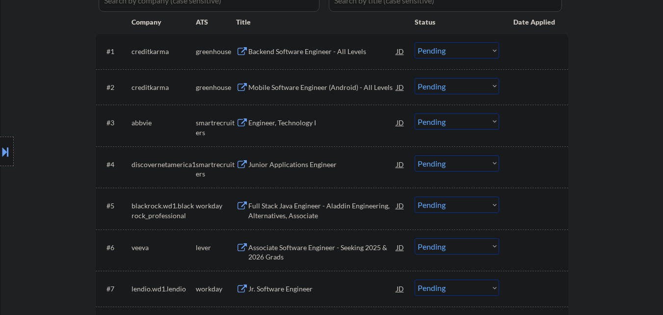
click at [279, 125] on div "Engineer, Technology I" at bounding box center [322, 123] width 148 height 10
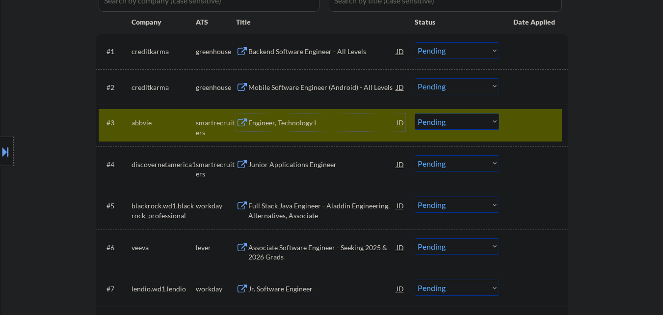
click at [454, 127] on select "Choose an option... Pending Applied Excluded (Questions) Excluded (Expired) Exc…" at bounding box center [457, 121] width 84 height 16
click at [415, 113] on select "Choose an option... Pending Applied Excluded (Questions) Excluded (Expired) Exc…" at bounding box center [457, 121] width 84 height 16
click at [536, 130] on div at bounding box center [534, 122] width 43 height 18
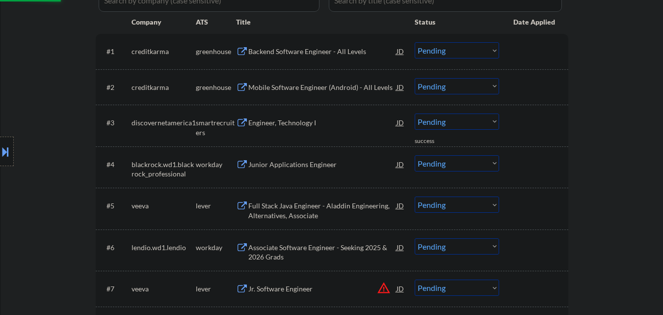
click at [299, 120] on div "Engineer, Technology I" at bounding box center [322, 123] width 148 height 10
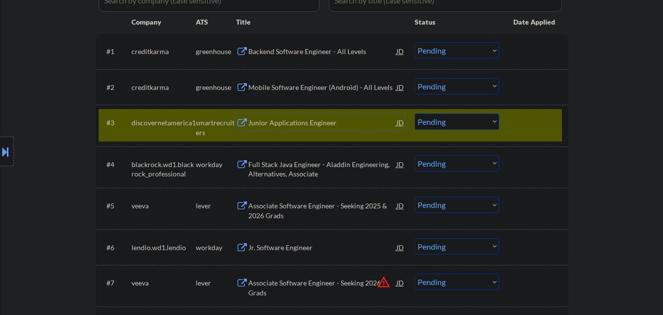
click at [457, 127] on select "Choose an option... Pending Applied Excluded (Questions) Excluded (Expired) Exc…" at bounding box center [457, 121] width 84 height 16
click at [415, 113] on select "Choose an option... Pending Applied Excluded (Questions) Excluded (Expired) Exc…" at bounding box center [457, 121] width 84 height 16
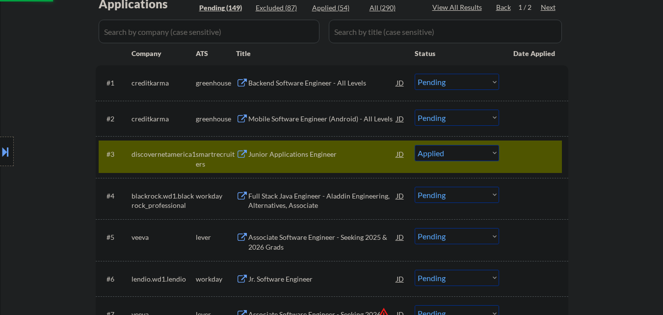
scroll to position [245, 0]
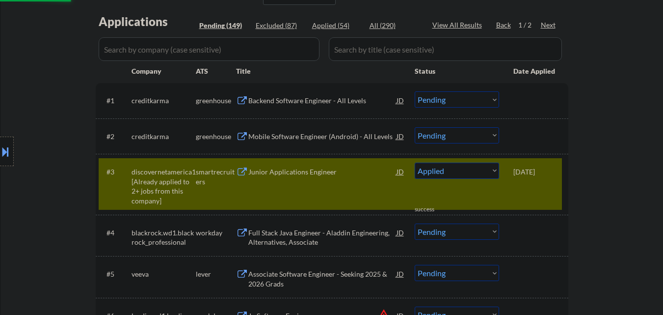
select select ""pending""
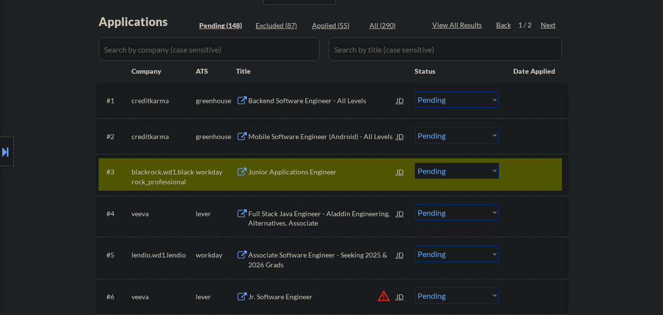
click at [545, 169] on div at bounding box center [534, 171] width 43 height 18
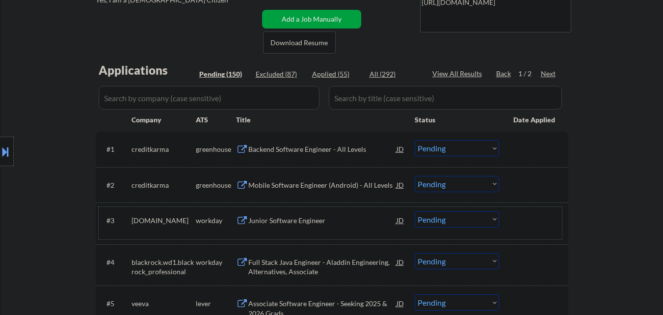
scroll to position [196, 0]
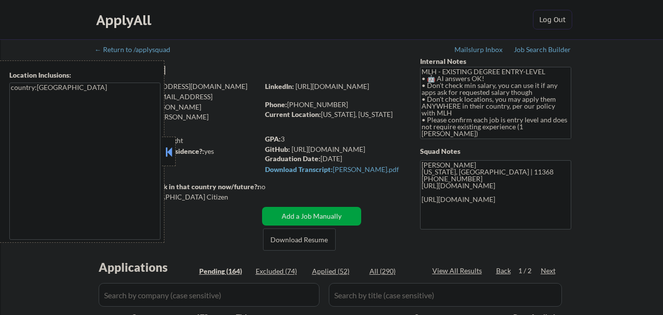
scroll to position [49, 0]
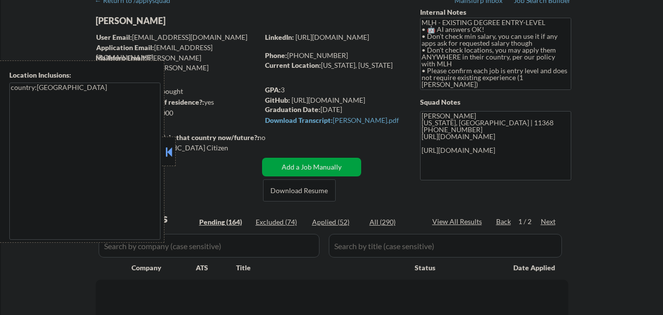
click at [283, 90] on div "GPA: 3" at bounding box center [335, 90] width 140 height 10
select select ""pending""
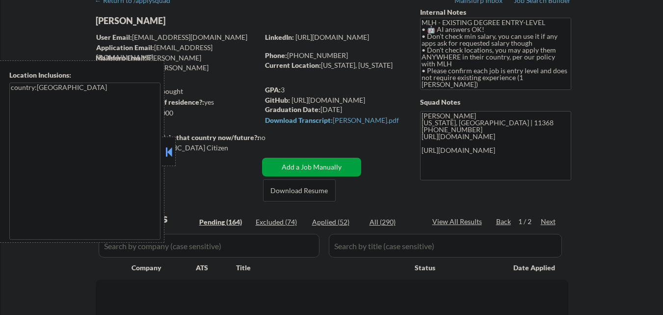
select select ""pending""
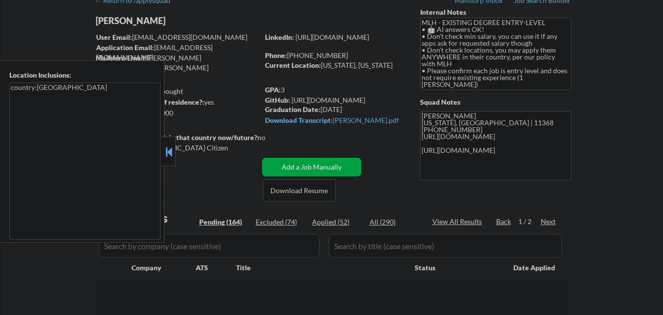
select select ""pending""
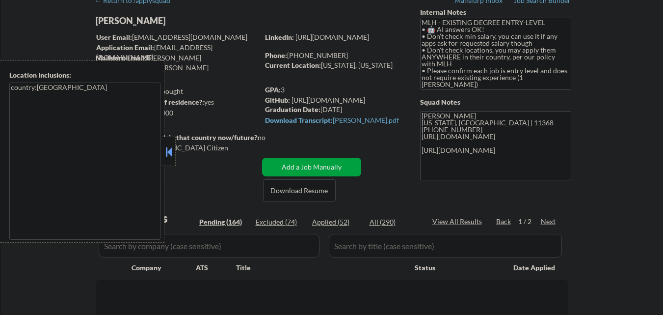
select select ""pending""
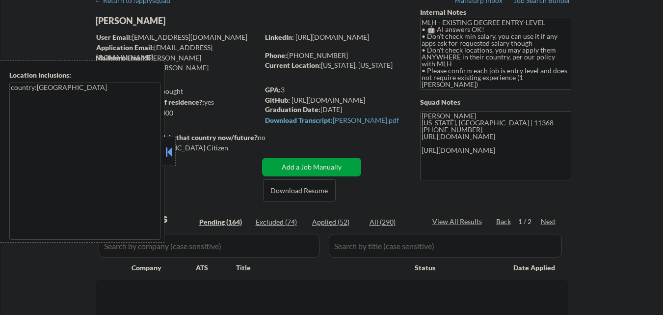
select select ""pending""
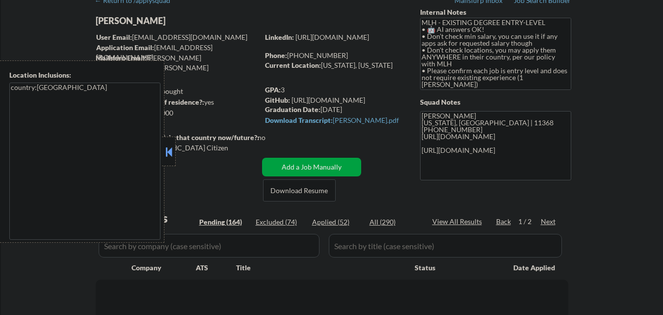
select select ""pending""
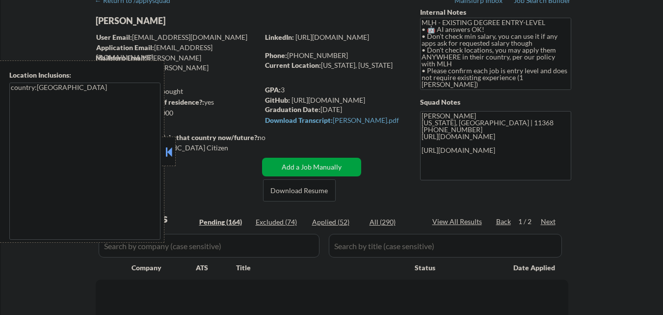
select select ""pending""
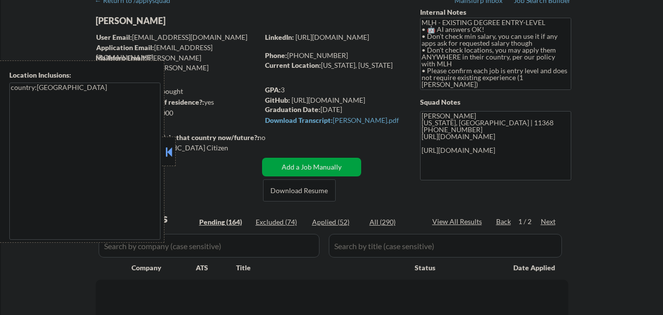
select select ""pending""
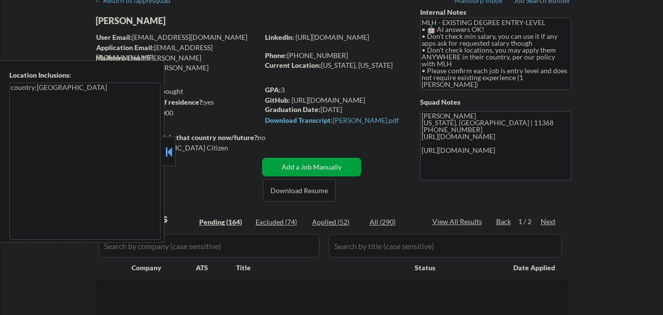
select select ""pending""
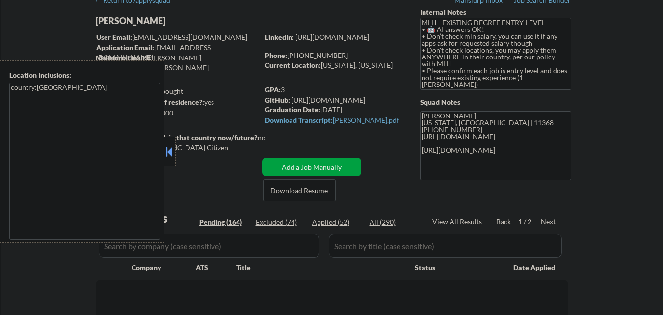
select select ""pending""
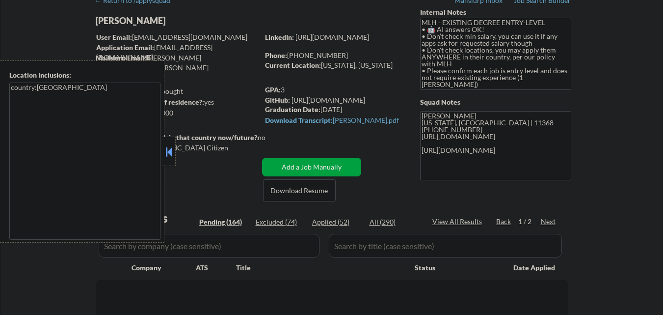
select select ""pending""
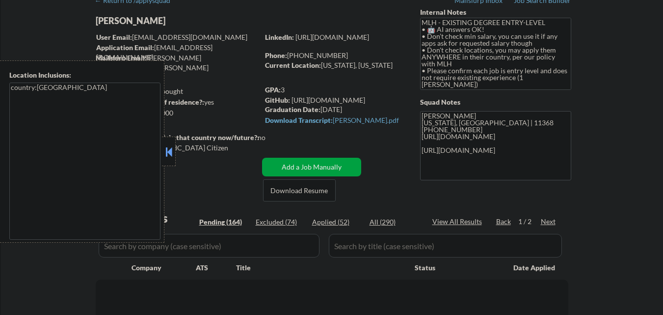
select select ""pending""
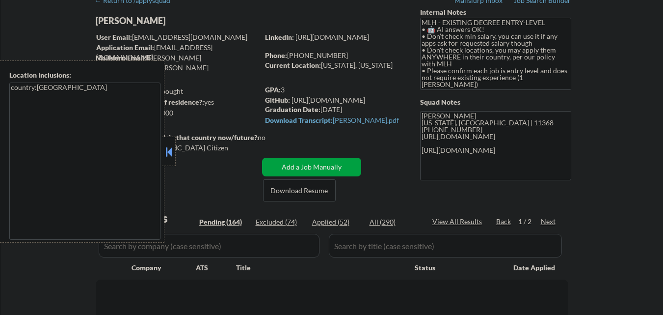
select select ""pending""
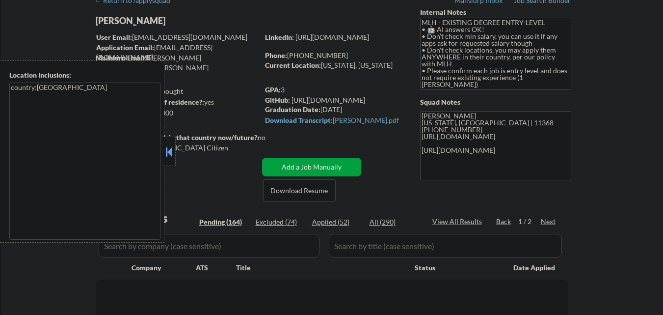
select select ""pending""
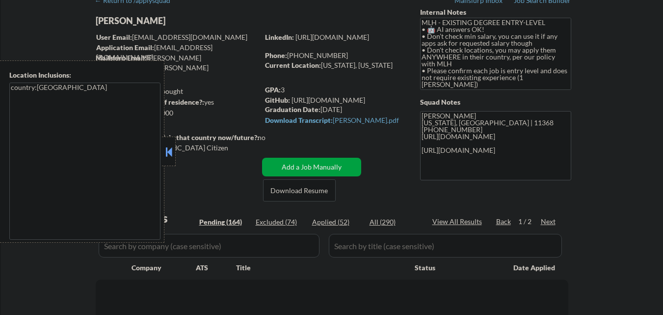
select select ""pending""
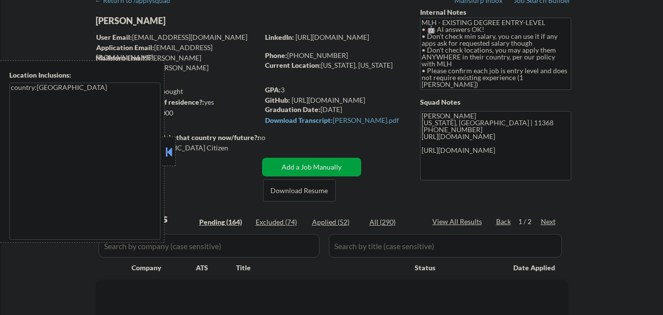
select select ""pending""
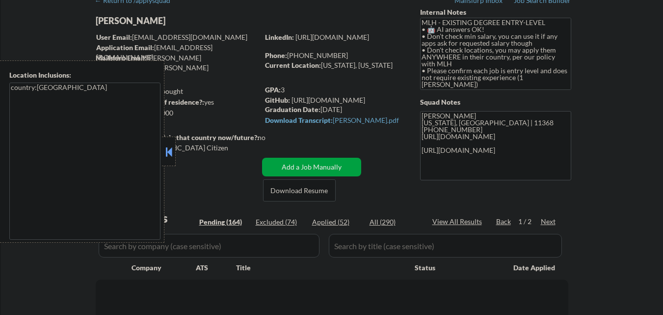
select select ""pending""
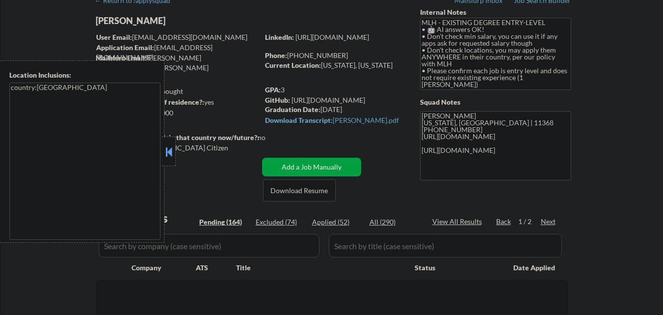
select select ""pending""
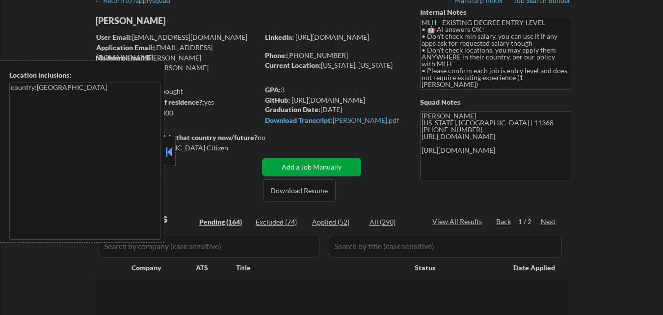
select select ""pending""
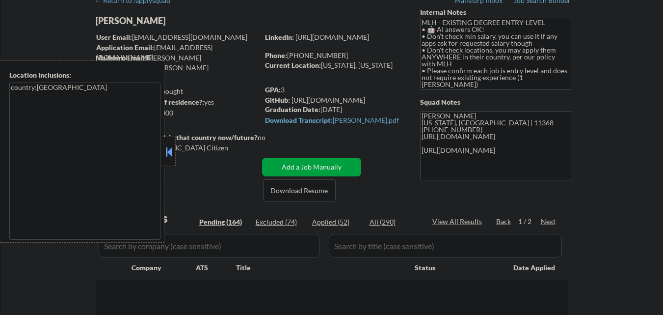
select select ""pending""
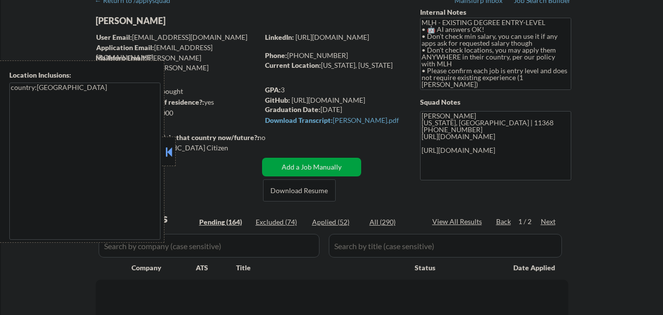
select select ""pending""
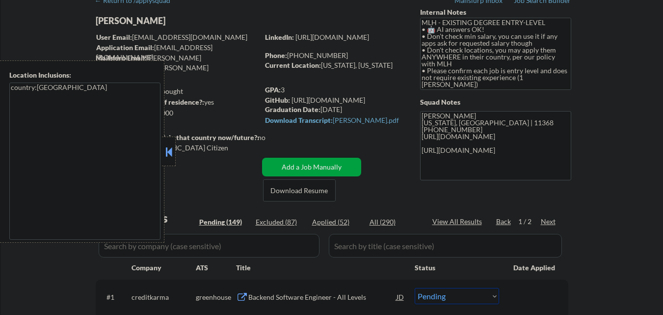
select select ""pending""
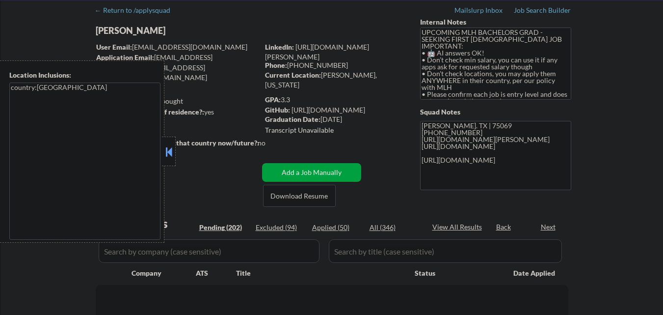
scroll to position [147, 0]
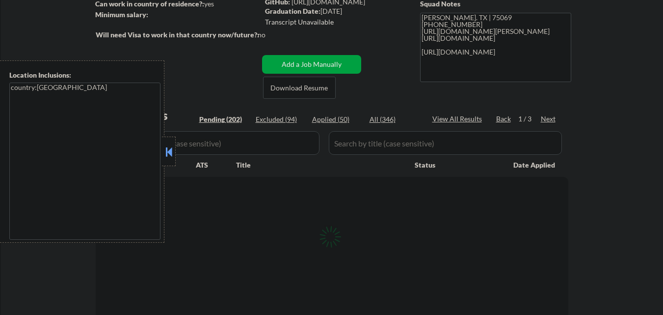
click at [172, 154] on button at bounding box center [168, 151] width 11 height 15
click at [169, 157] on button at bounding box center [168, 151] width 11 height 15
select select ""pending""
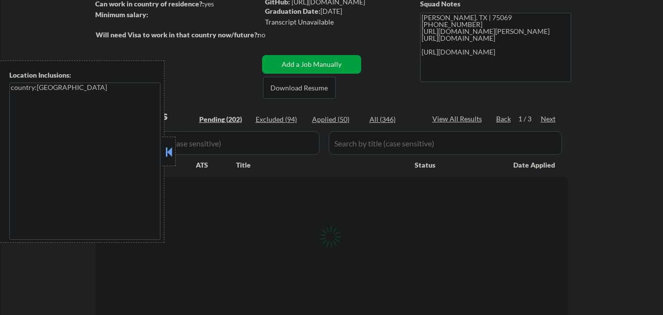
select select ""pending""
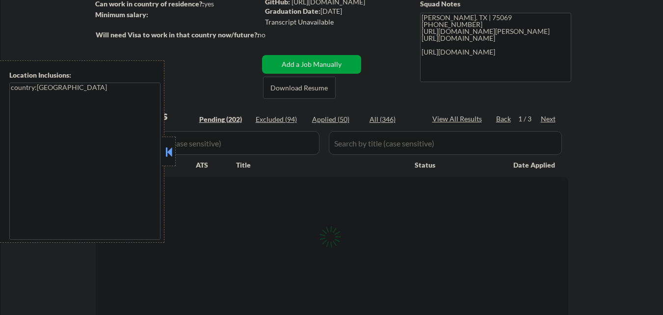
select select ""pending""
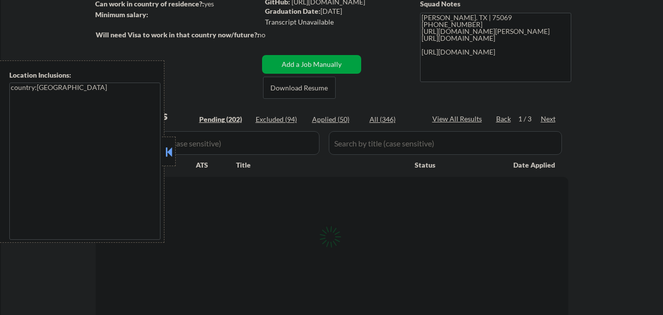
select select ""pending""
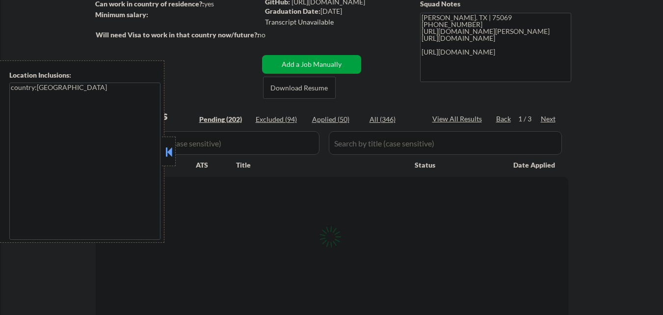
select select ""pending""
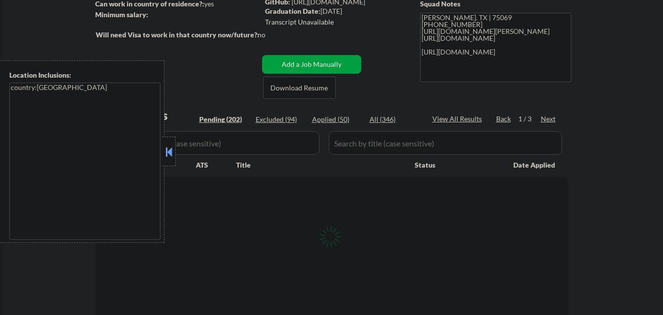
select select ""pending""
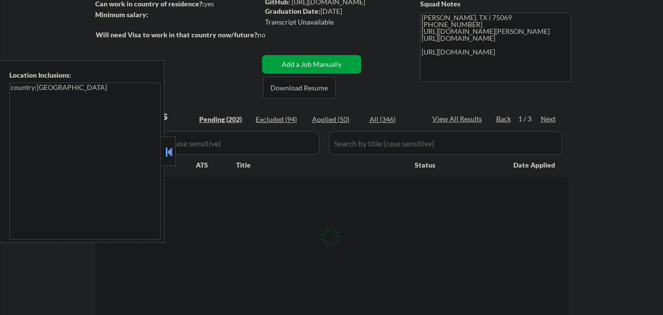
select select ""pending""
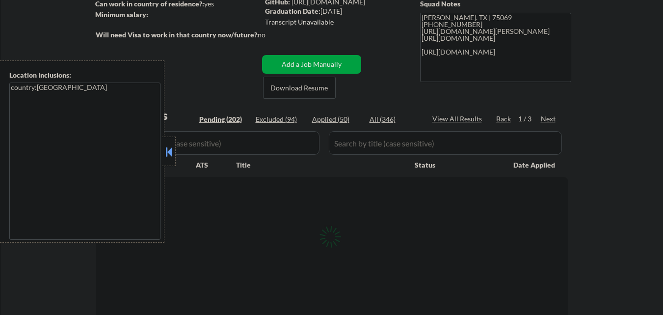
select select ""pending""
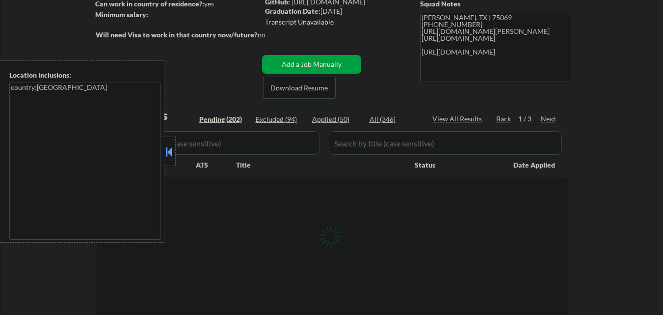
select select ""pending""
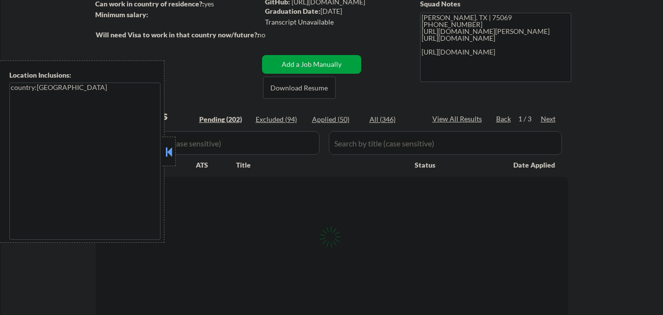
select select ""pending""
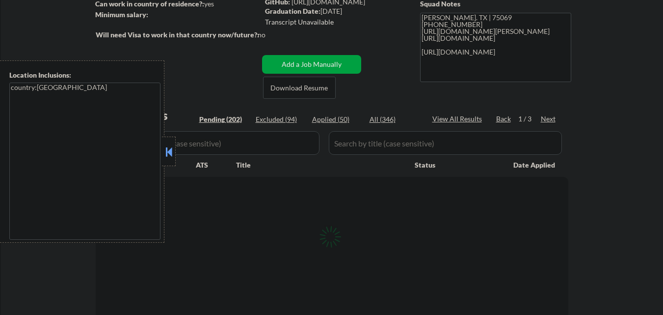
select select ""pending""
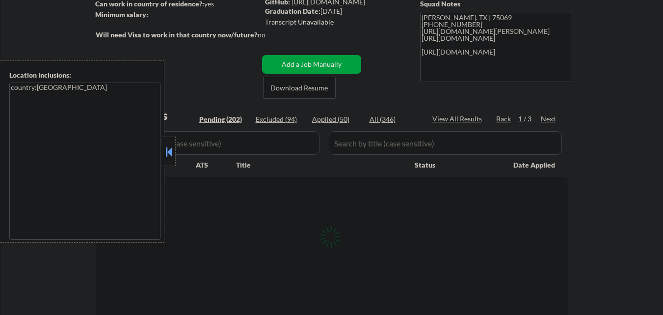
select select ""pending""
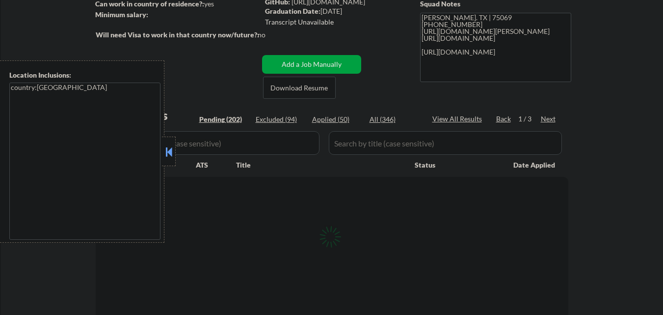
select select ""pending""
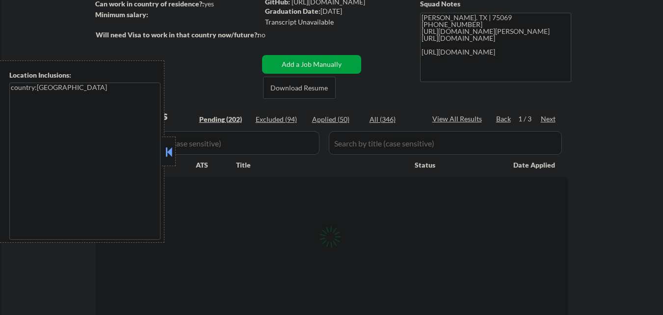
select select ""pending""
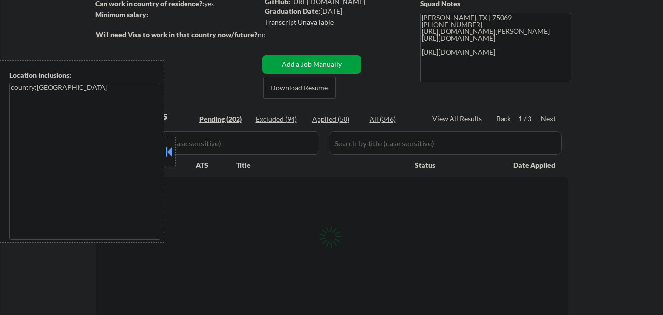
select select ""pending""
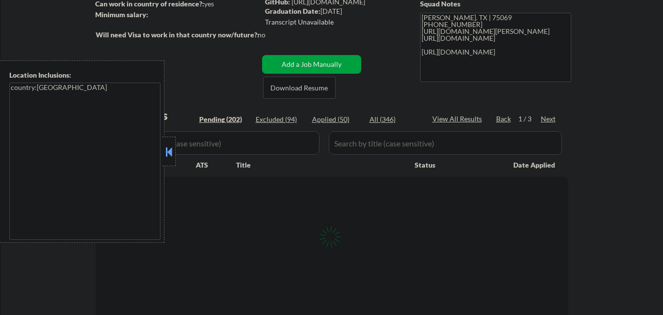
select select ""pending""
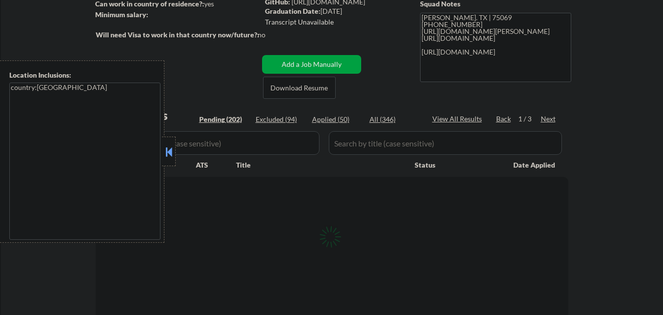
select select ""pending""
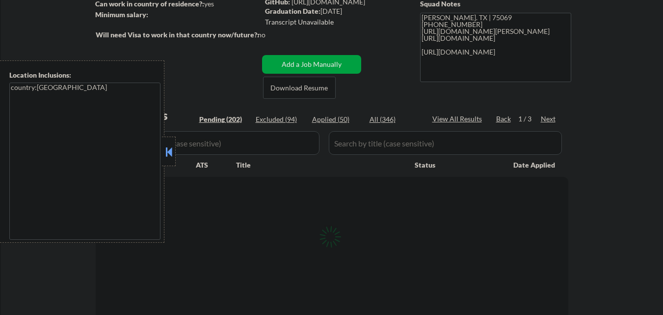
select select ""pending""
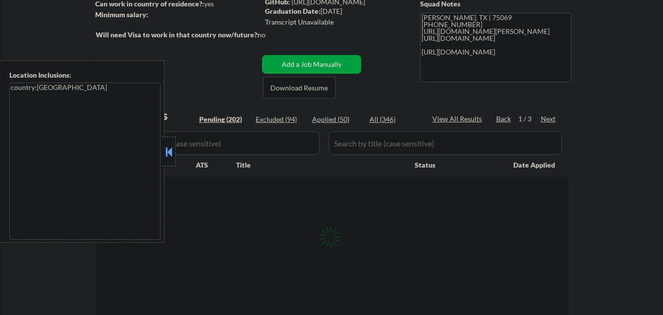
select select ""pending""
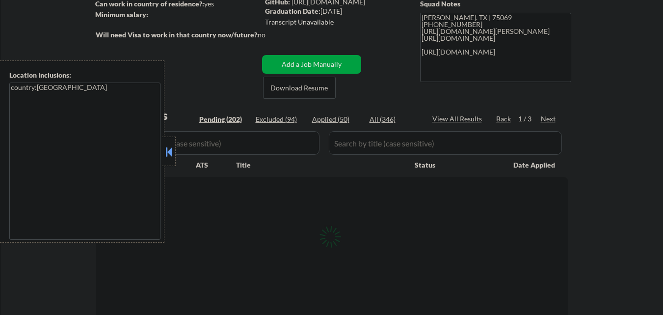
select select ""pending""
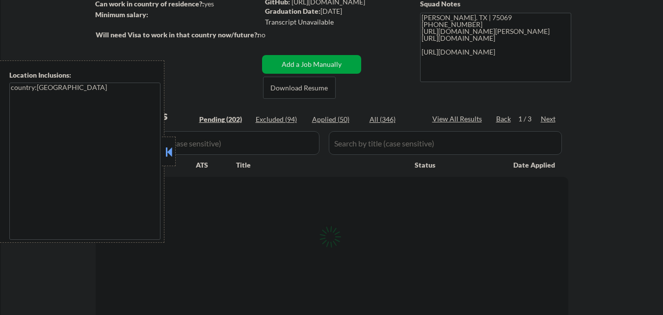
select select ""pending""
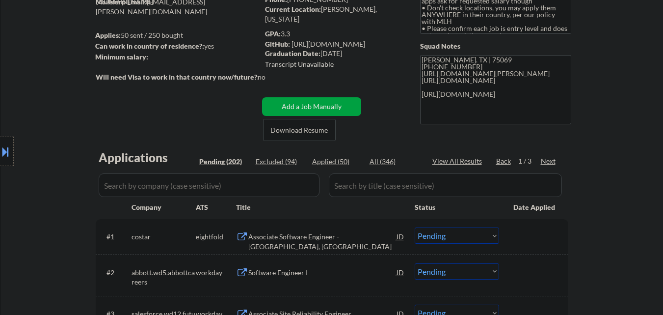
scroll to position [196, 0]
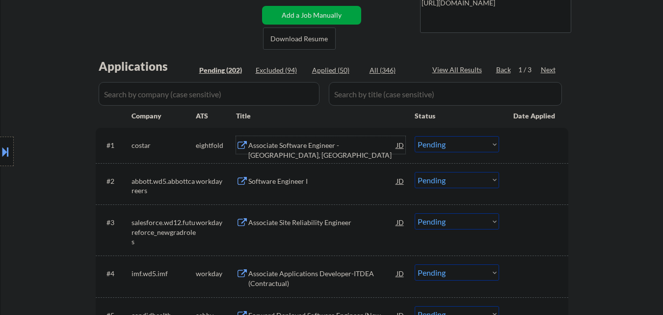
click at [329, 148] on div "Associate Software Engineer - Richmond, VA" at bounding box center [322, 149] width 148 height 19
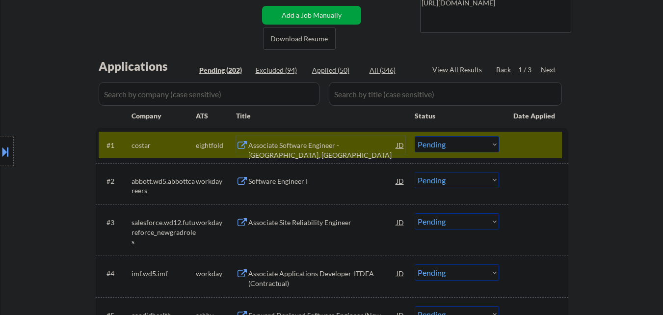
click at [460, 145] on select "Choose an option... Pending Applied Excluded (Questions) Excluded (Expired) Exc…" at bounding box center [457, 144] width 84 height 16
click at [415, 136] on select "Choose an option... Pending Applied Excluded (Questions) Excluded (Expired) Exc…" at bounding box center [457, 144] width 84 height 16
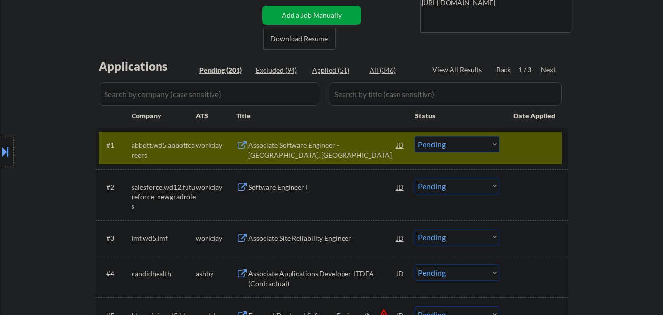
drag, startPoint x: 342, startPoint y: 142, endPoint x: 348, endPoint y: 132, distance: 12.1
click at [345, 141] on div "Associate Software Engineer - Richmond, VA" at bounding box center [322, 149] width 148 height 19
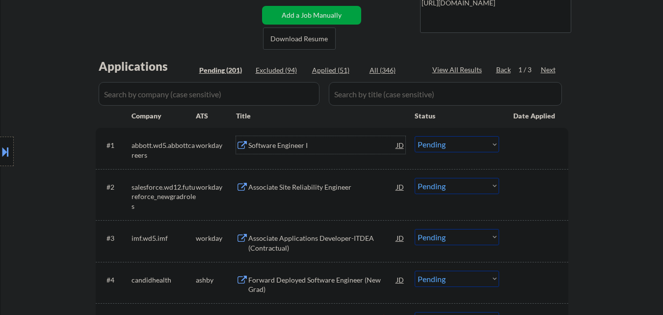
click at [313, 145] on div "Software Engineer I" at bounding box center [322, 145] width 148 height 10
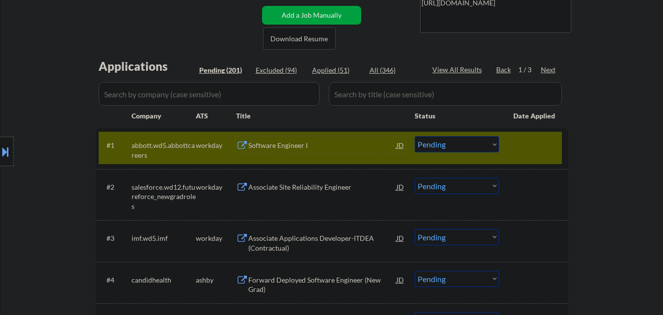
drag, startPoint x: 456, startPoint y: 147, endPoint x: 454, endPoint y: 152, distance: 5.3
click at [456, 147] on select "Choose an option... Pending Applied Excluded (Questions) Excluded (Expired) Exc…" at bounding box center [457, 144] width 84 height 16
click at [415, 136] on select "Choose an option... Pending Applied Excluded (Questions) Excluded (Expired) Exc…" at bounding box center [457, 144] width 84 height 16
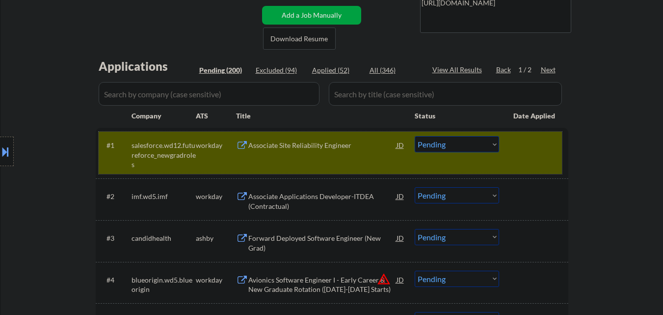
click at [286, 156] on div "#1 salesforce.wd12.futureforce_newgradroles workday Associate Site Reliability …" at bounding box center [330, 153] width 463 height 42
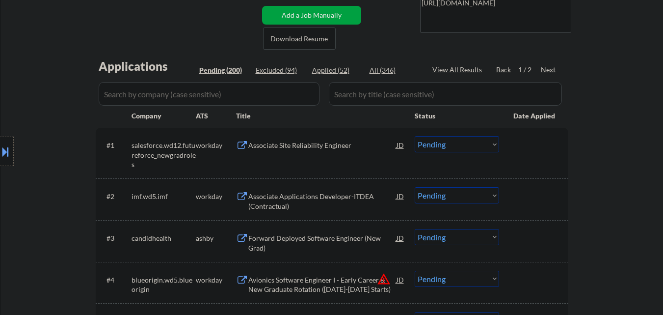
click at [289, 155] on div "#1 salesforce.wd12.futureforce_newgradroles workday Associate Site Reliability …" at bounding box center [330, 153] width 463 height 42
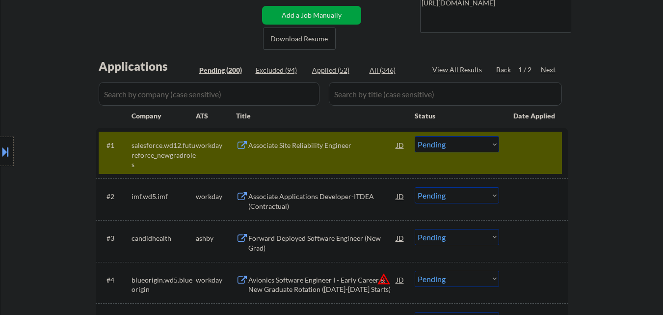
click at [291, 151] on div "Associate Site Reliability Engineer" at bounding box center [322, 145] width 148 height 18
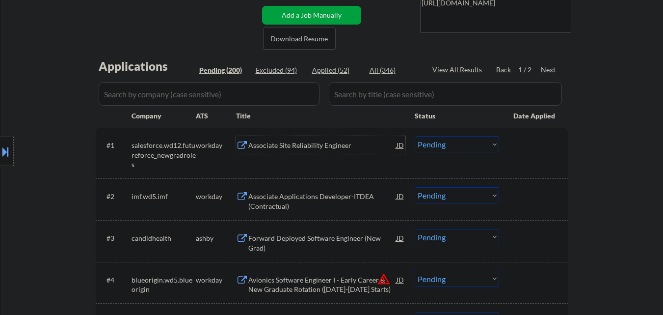
click at [458, 152] on select "Choose an option... Pending Applied Excluded (Questions) Excluded (Expired) Exc…" at bounding box center [457, 144] width 84 height 16
click at [415, 136] on select "Choose an option... Pending Applied Excluded (Questions) Excluded (Expired) Exc…" at bounding box center [457, 144] width 84 height 16
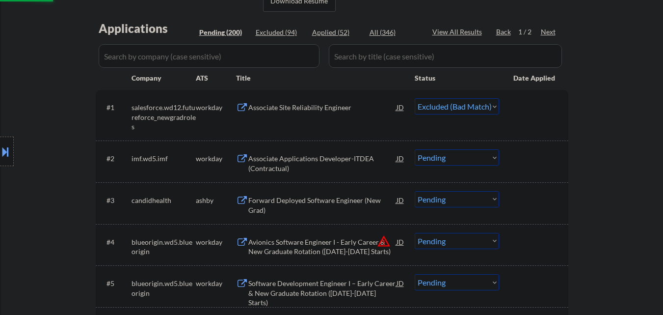
scroll to position [245, 0]
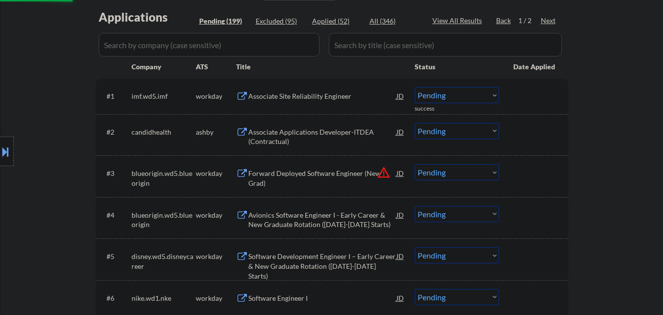
click at [314, 99] on div "Associate Site Reliability Engineer" at bounding box center [322, 96] width 148 height 10
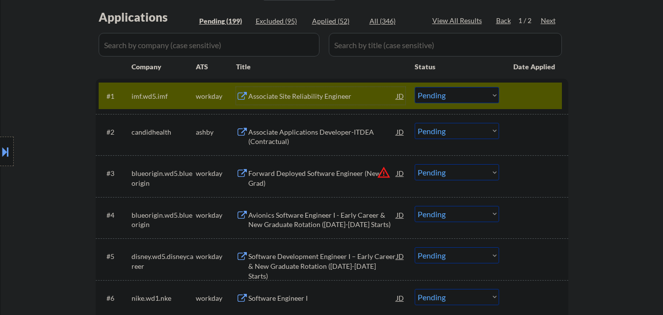
click at [273, 92] on div "Associate Site Reliability Engineer" at bounding box center [322, 96] width 148 height 10
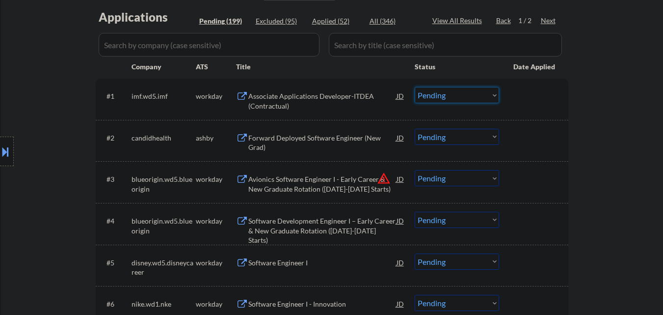
click at [462, 97] on select "Choose an option... Pending Applied Excluded (Questions) Excluded (Expired) Exc…" at bounding box center [457, 95] width 84 height 16
click at [415, 87] on select "Choose an option... Pending Applied Excluded (Questions) Excluded (Expired) Exc…" at bounding box center [457, 95] width 84 height 16
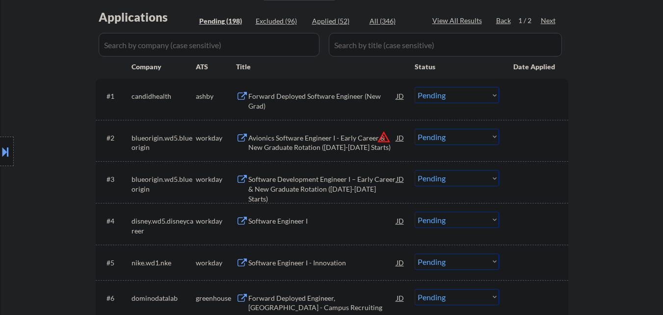
click at [312, 95] on div "Forward Deployed Software Engineer (New Grad)" at bounding box center [322, 100] width 148 height 19
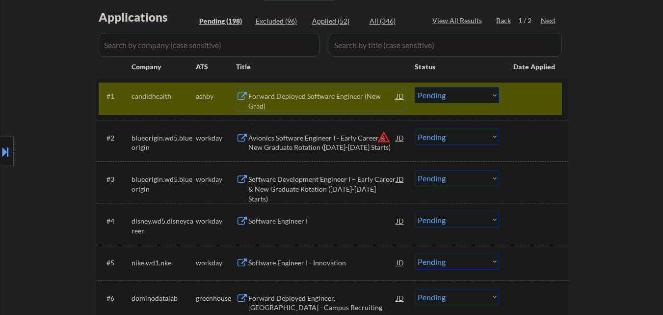
click at [459, 97] on select "Choose an option... Pending Applied Excluded (Questions) Excluded (Expired) Exc…" at bounding box center [457, 95] width 84 height 16
click at [415, 87] on select "Choose an option... Pending Applied Excluded (Questions) Excluded (Expired) Exc…" at bounding box center [457, 95] width 84 height 16
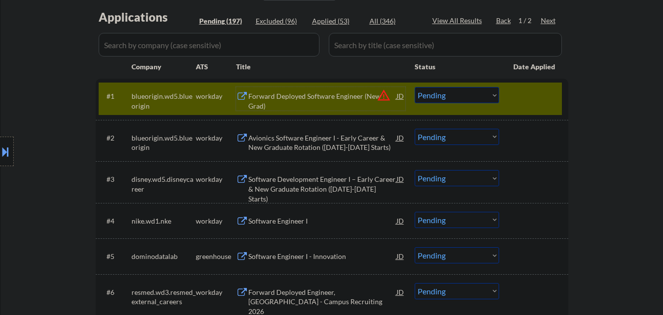
click at [334, 95] on div "Forward Deployed Software Engineer (New Grad)" at bounding box center [322, 100] width 148 height 19
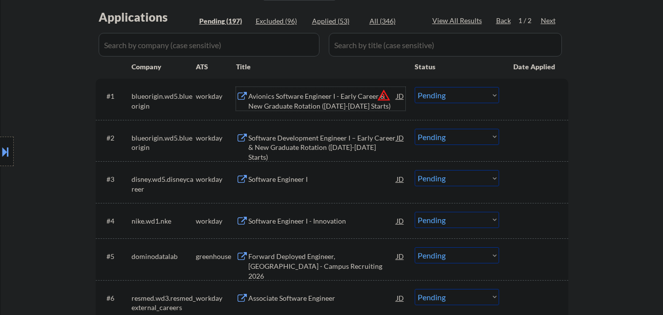
click at [450, 100] on select "Choose an option... Pending Applied Excluded (Questions) Excluded (Expired) Exc…" at bounding box center [457, 95] width 84 height 16
click at [415, 87] on select "Choose an option... Pending Applied Excluded (Questions) Excluded (Expired) Exc…" at bounding box center [457, 95] width 84 height 16
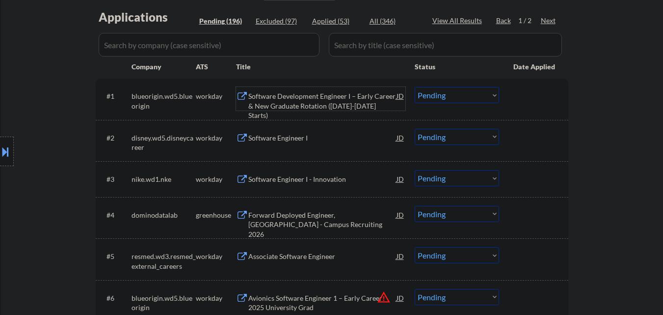
click at [328, 96] on div "Software Development Engineer I – Early Career & New Graduate Rotation (2025-20…" at bounding box center [322, 105] width 148 height 29
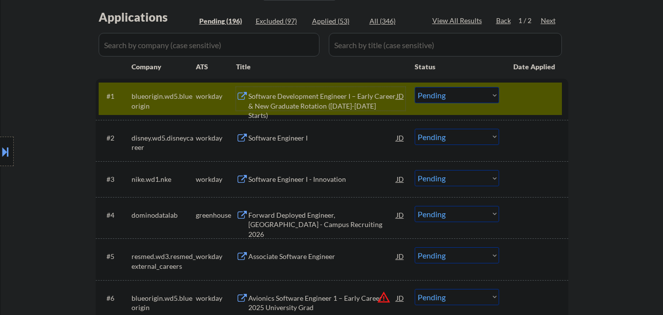
click at [460, 100] on select "Choose an option... Pending Applied Excluded (Questions) Excluded (Expired) Exc…" at bounding box center [457, 95] width 84 height 16
click at [415, 87] on select "Choose an option... Pending Applied Excluded (Questions) Excluded (Expired) Exc…" at bounding box center [457, 95] width 84 height 16
click at [528, 96] on div at bounding box center [534, 96] width 43 height 18
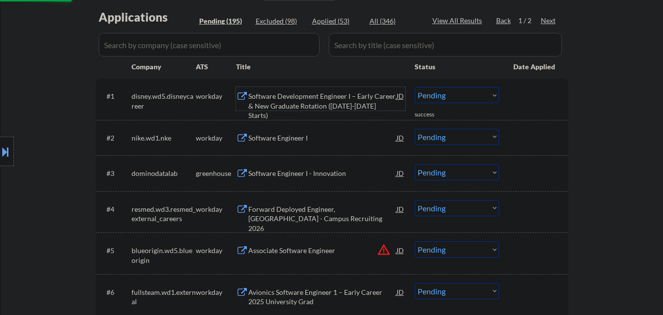
click at [311, 97] on div "Software Development Engineer I – Early Career & New Graduate Rotation (2025-20…" at bounding box center [322, 105] width 148 height 29
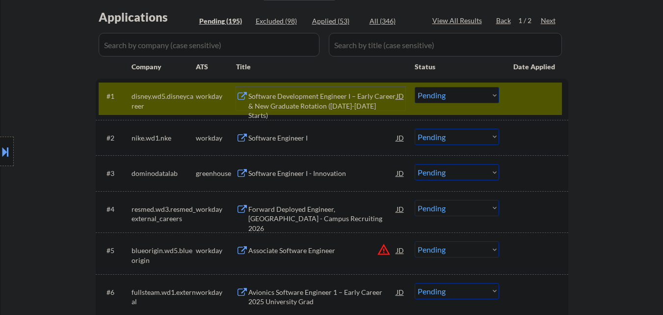
drag, startPoint x: 472, startPoint y: 96, endPoint x: 476, endPoint y: 101, distance: 6.4
click at [472, 96] on select "Choose an option... Pending Applied Excluded (Questions) Excluded (Expired) Exc…" at bounding box center [457, 95] width 84 height 16
click at [415, 87] on select "Choose an option... Pending Applied Excluded (Questions) Excluded (Expired) Exc…" at bounding box center [457, 95] width 84 height 16
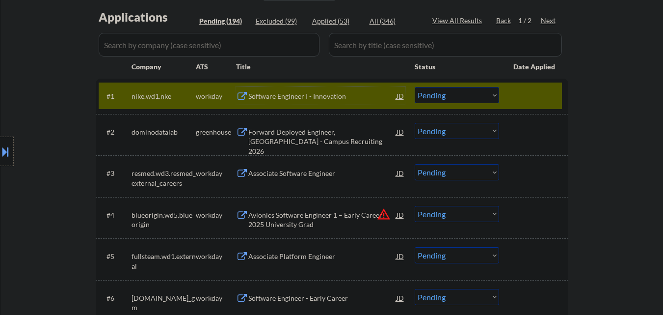
drag, startPoint x: 312, startPoint y: 89, endPoint x: 304, endPoint y: 89, distance: 7.4
click at [306, 90] on div "Software Engineer I - Innovation" at bounding box center [322, 96] width 148 height 18
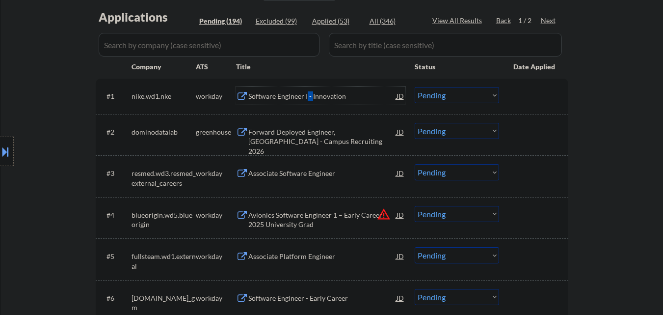
drag, startPoint x: 462, startPoint y: 96, endPoint x: 467, endPoint y: 103, distance: 8.4
click at [463, 97] on select "Choose an option... Pending Applied Excluded (Questions) Excluded (Expired) Exc…" at bounding box center [457, 95] width 84 height 16
click at [415, 87] on select "Choose an option... Pending Applied Excluded (Questions) Excluded (Expired) Exc…" at bounding box center [457, 95] width 84 height 16
select select ""pending""
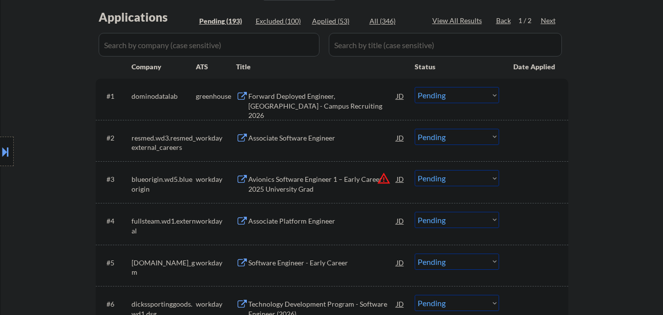
click at [343, 96] on div "Forward Deployed Engineer, New Grad - Campus Recruiting 2026" at bounding box center [322, 105] width 148 height 29
